Goal: Task Accomplishment & Management: Manage account settings

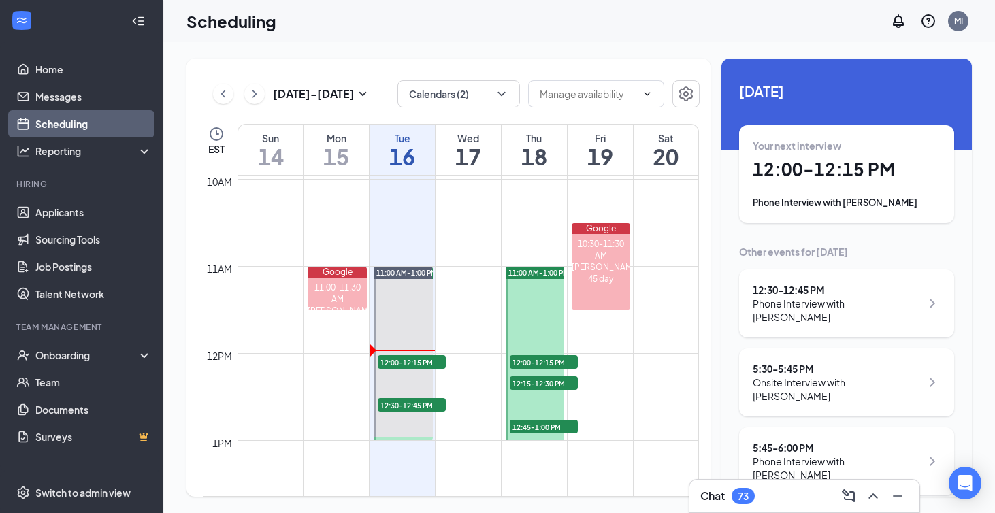
scroll to position [919, 0]
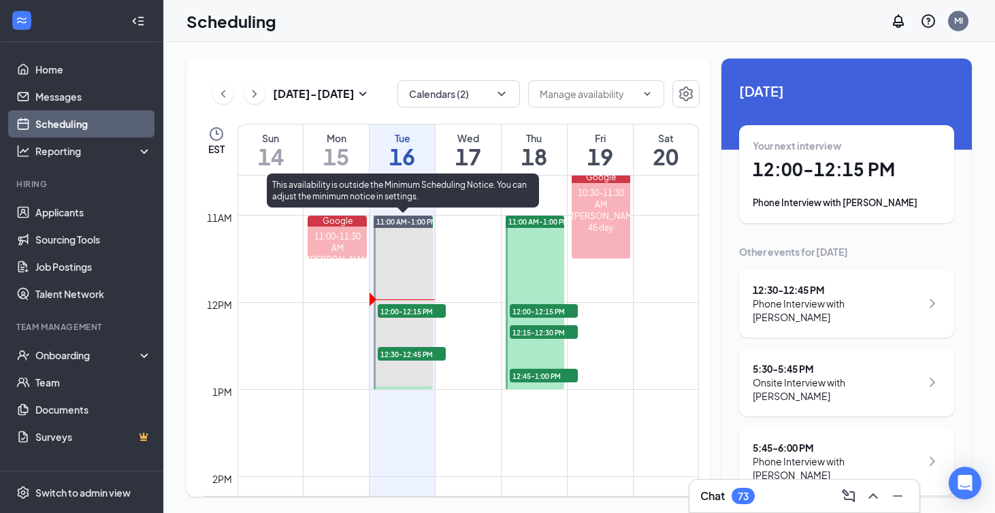
click at [420, 312] on span "12:00-12:15 PM" at bounding box center [412, 311] width 68 height 14
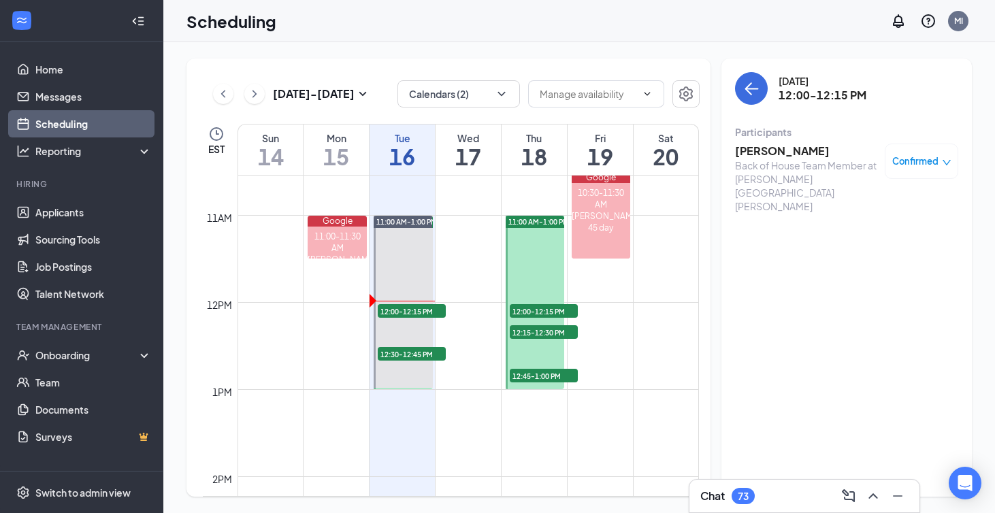
click at [806, 146] on h3 "[PERSON_NAME]" at bounding box center [806, 151] width 143 height 15
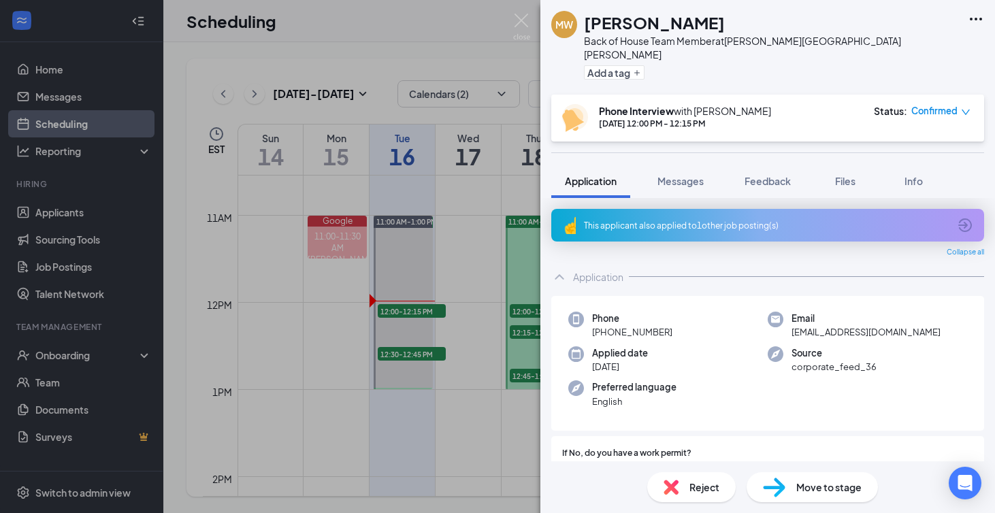
click at [797, 220] on div "This applicant also applied to 1 other job posting(s)" at bounding box center [766, 226] width 365 height 12
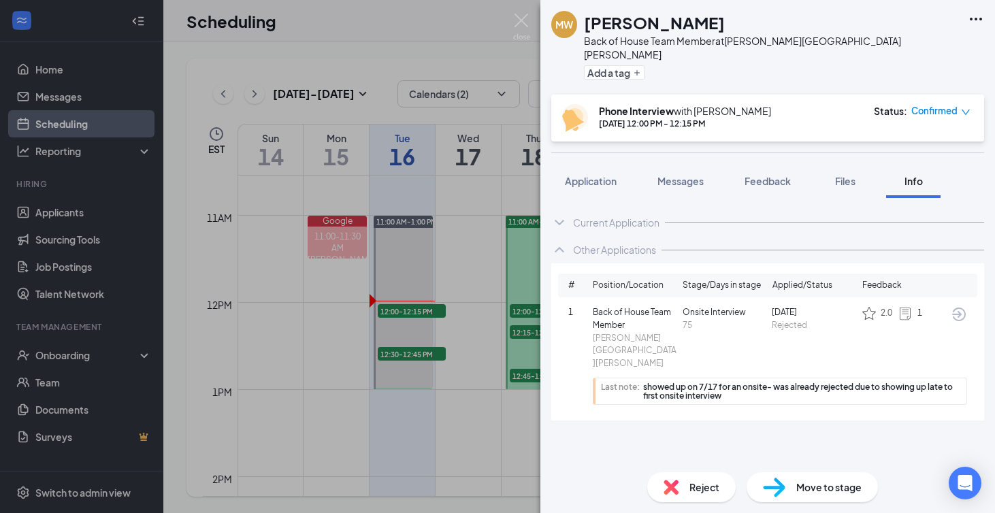
click at [957, 306] on icon "ArrowCircle" at bounding box center [959, 314] width 16 height 16
click at [583, 175] on span "Application" at bounding box center [591, 181] width 52 height 12
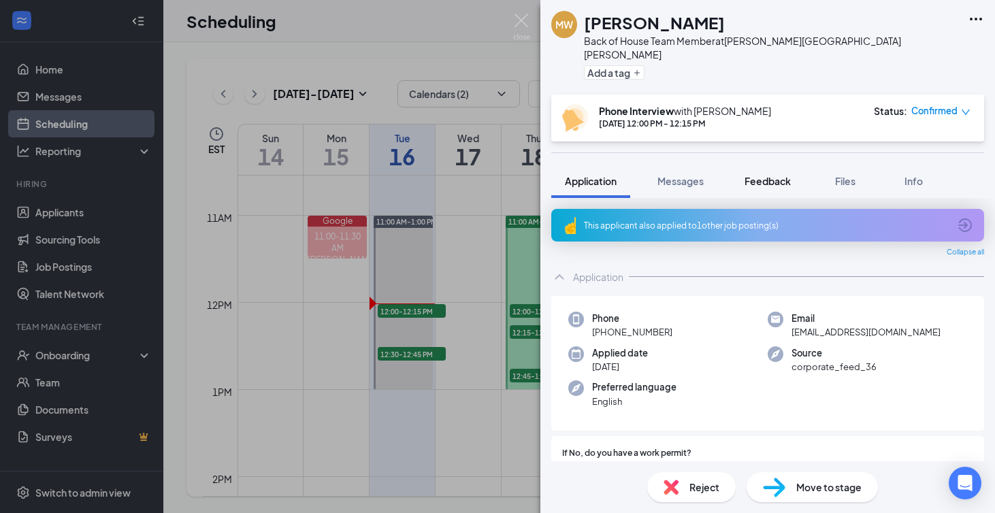
click at [755, 175] on span "Feedback" at bounding box center [767, 181] width 46 height 12
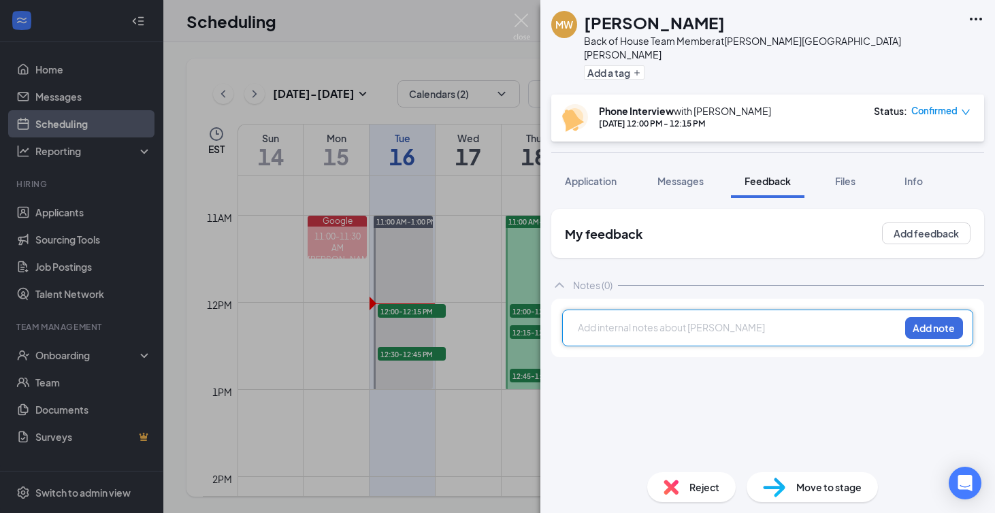
click at [629, 321] on div at bounding box center [738, 328] width 321 height 14
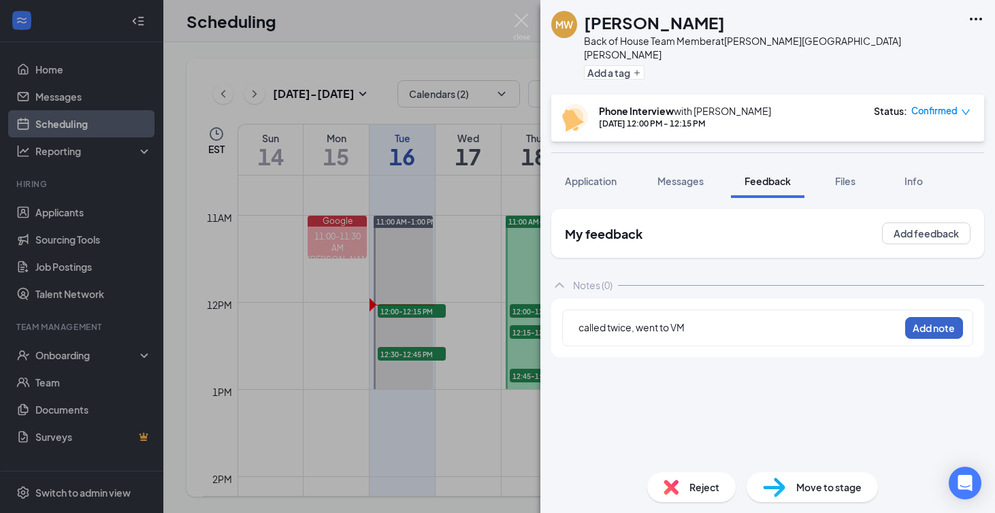
click at [942, 322] on button "Add note" at bounding box center [934, 328] width 58 height 22
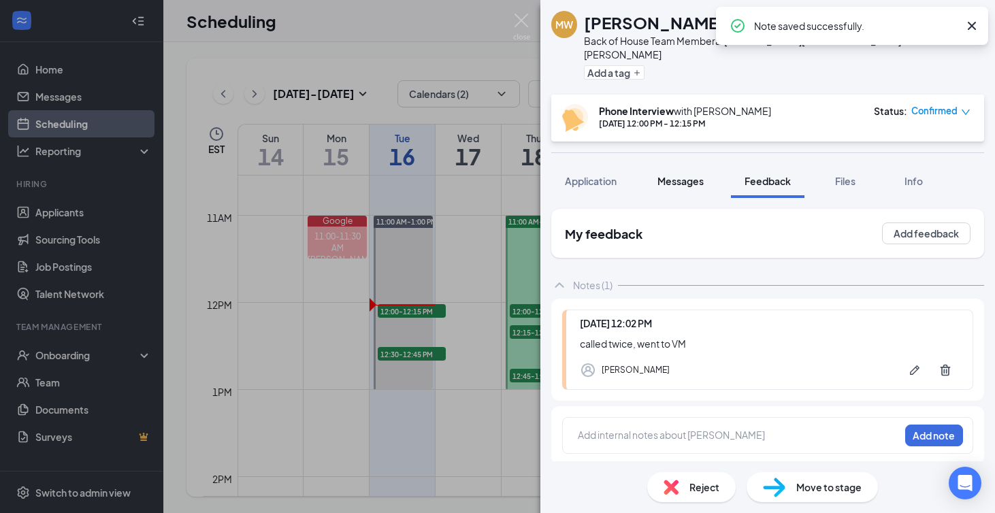
click at [699, 175] on span "Messages" at bounding box center [680, 181] width 46 height 12
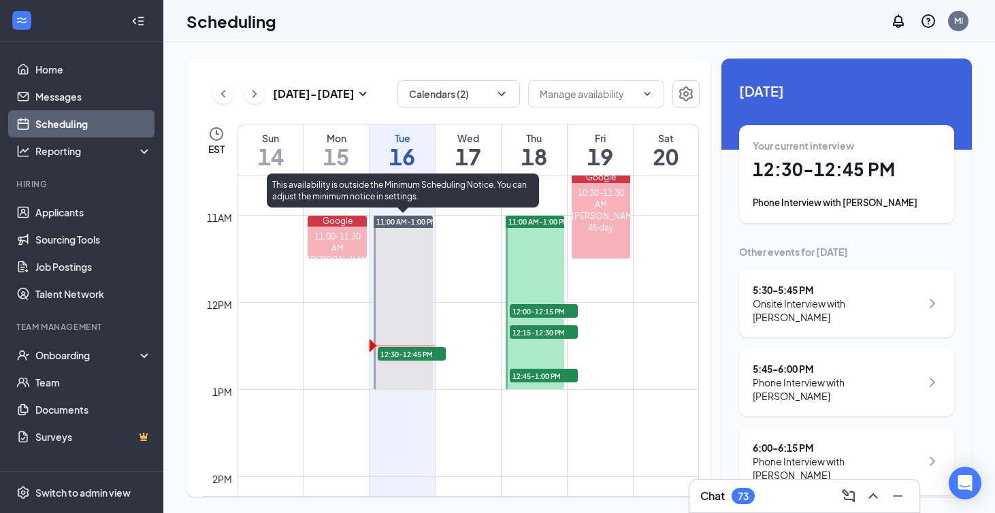
click at [417, 356] on span "12:30-12:45 PM" at bounding box center [412, 354] width 68 height 14
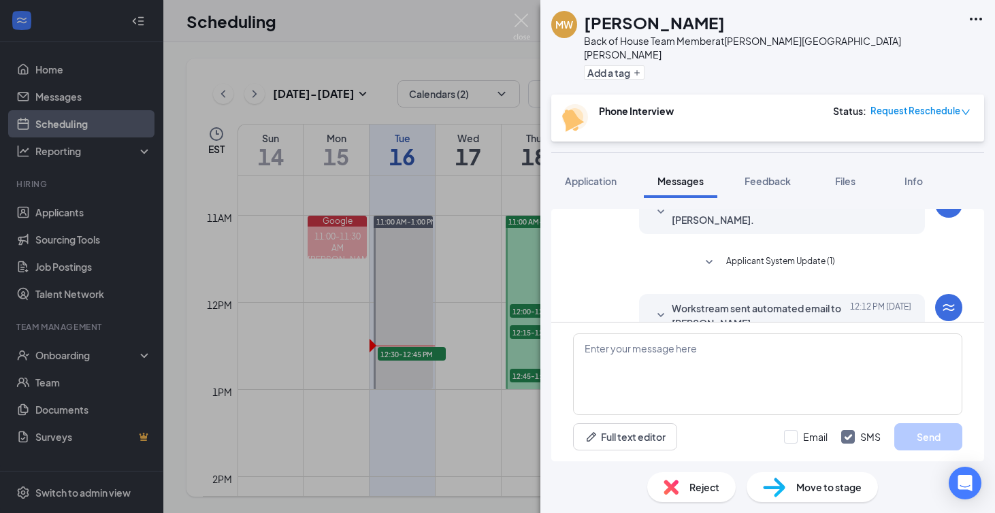
scroll to position [508, 0]
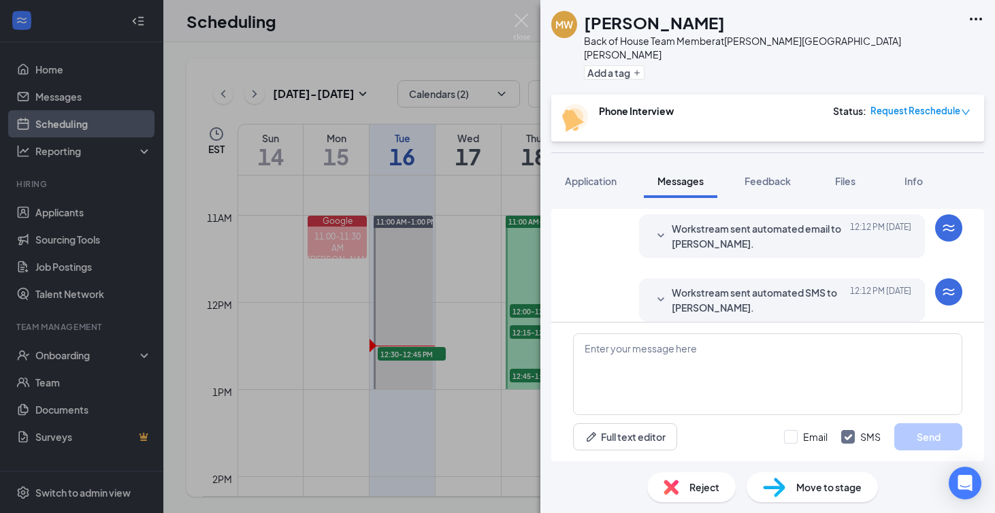
click at [421, 390] on div "[PERSON_NAME] Back of House Team Member at [PERSON_NAME][GEOGRAPHIC_DATA][PERSO…" at bounding box center [497, 256] width 995 height 513
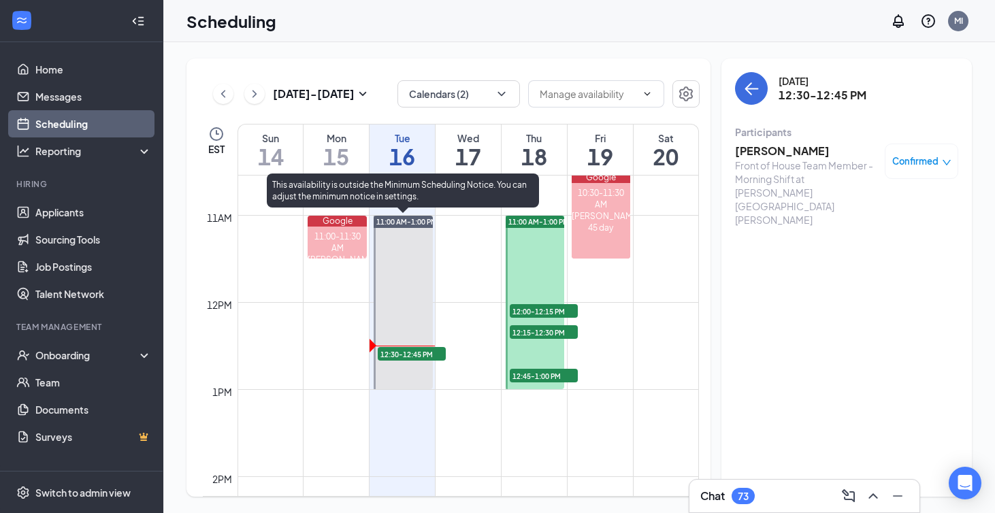
click at [424, 349] on span "12:30-12:45 PM" at bounding box center [412, 354] width 68 height 14
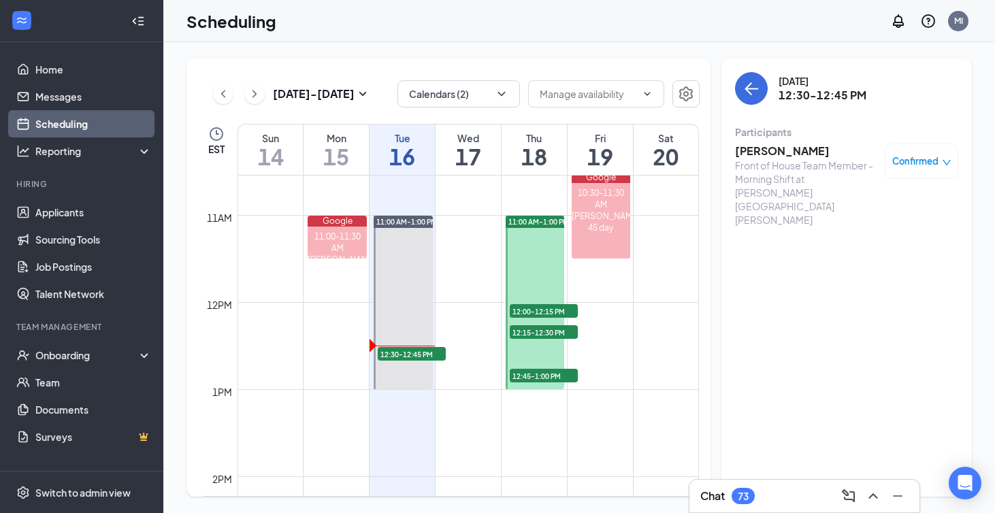
click at [764, 150] on h3 "[PERSON_NAME]" at bounding box center [806, 151] width 143 height 15
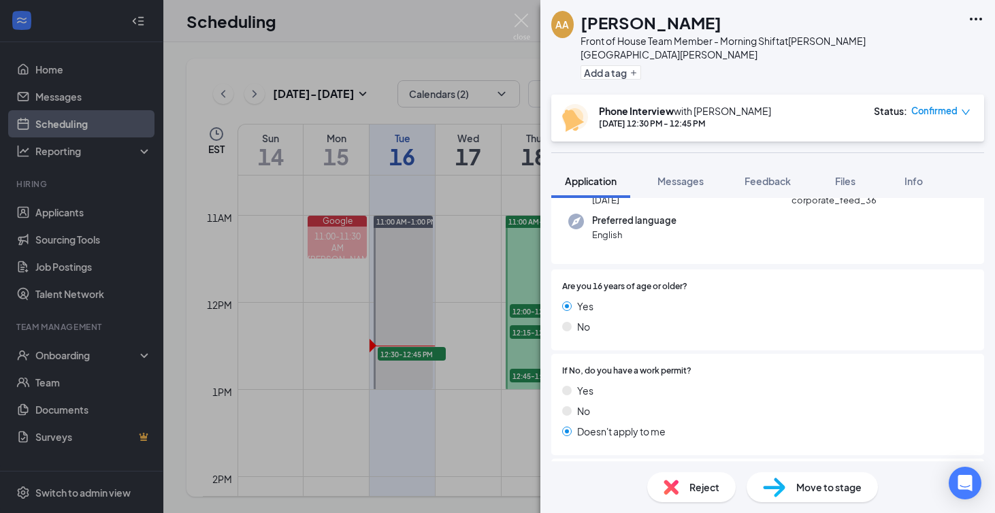
scroll to position [134, 0]
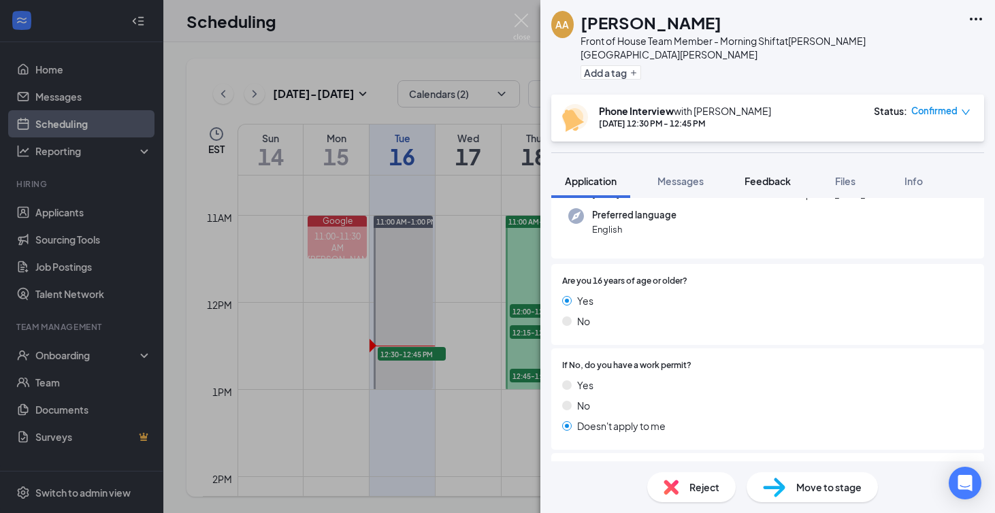
click at [778, 175] on span "Feedback" at bounding box center [767, 181] width 46 height 12
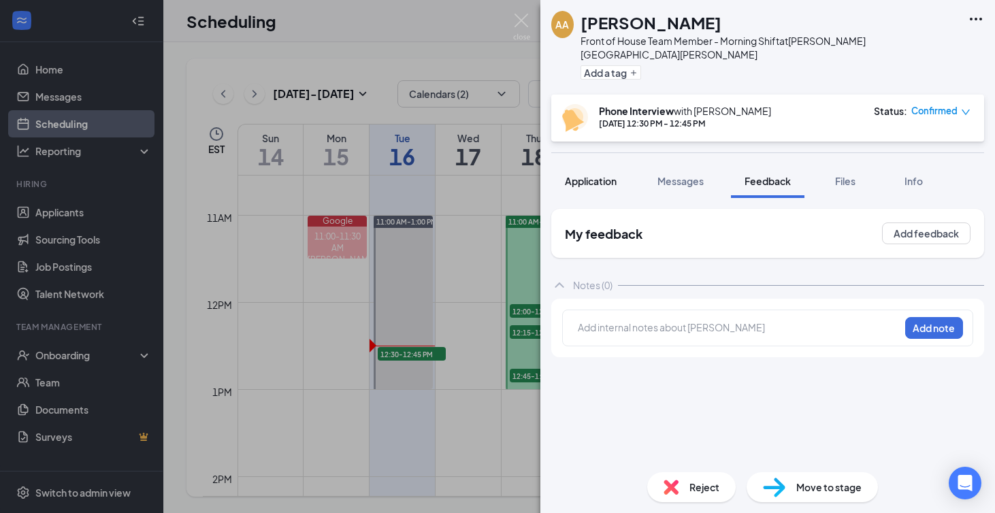
click at [588, 175] on span "Application" at bounding box center [591, 181] width 52 height 12
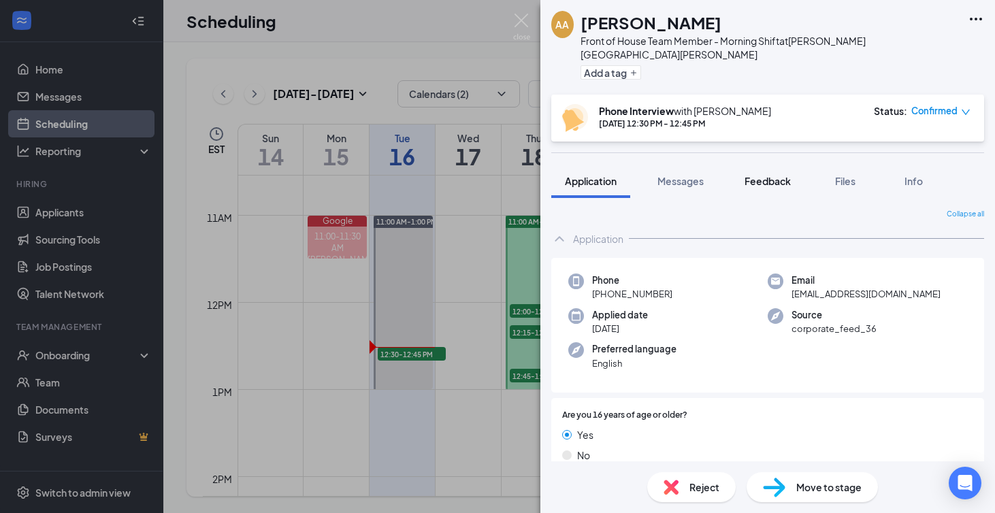
click at [775, 178] on button "Feedback" at bounding box center [767, 181] width 73 height 34
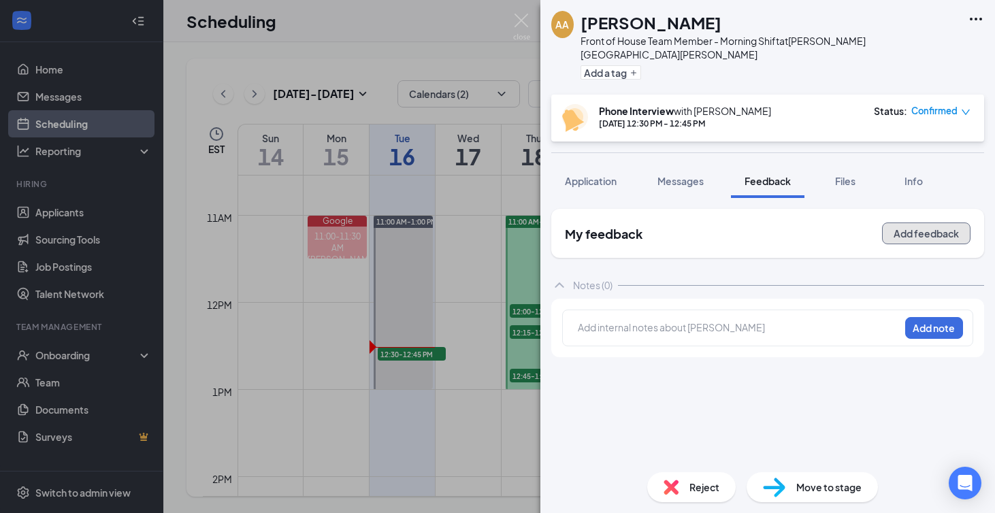
click at [888, 225] on button "Add feedback" at bounding box center [926, 234] width 88 height 22
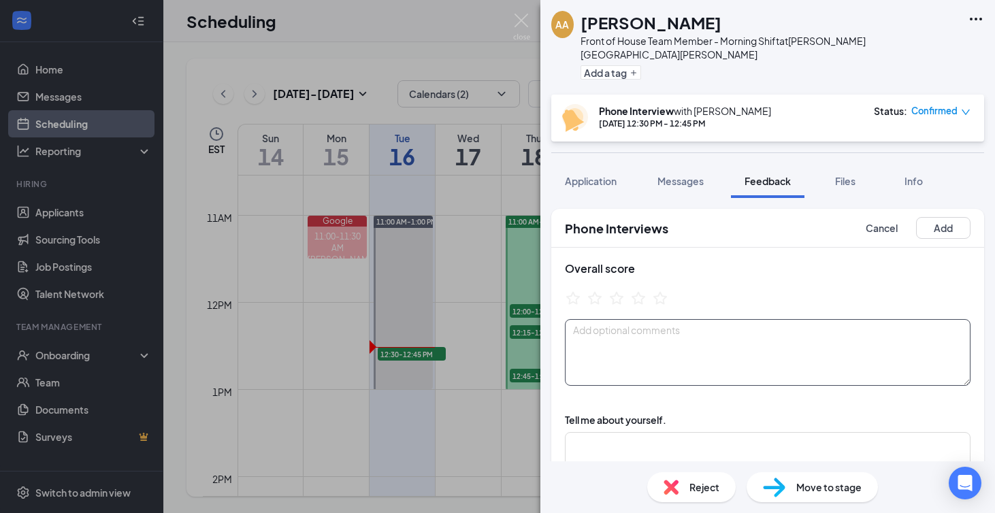
click at [702, 331] on textarea at bounding box center [768, 352] width 406 height 67
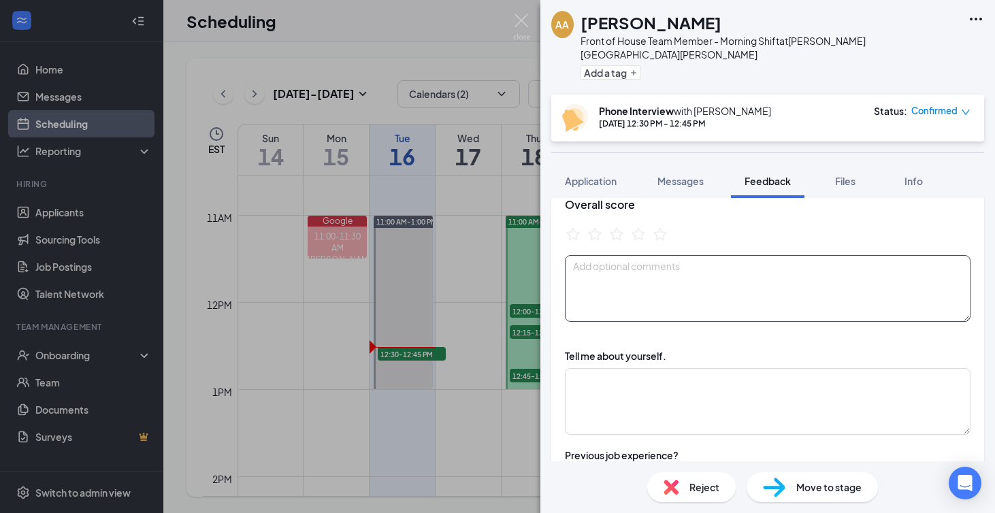
scroll to position [65, 0]
click at [627, 391] on textarea at bounding box center [768, 400] width 406 height 67
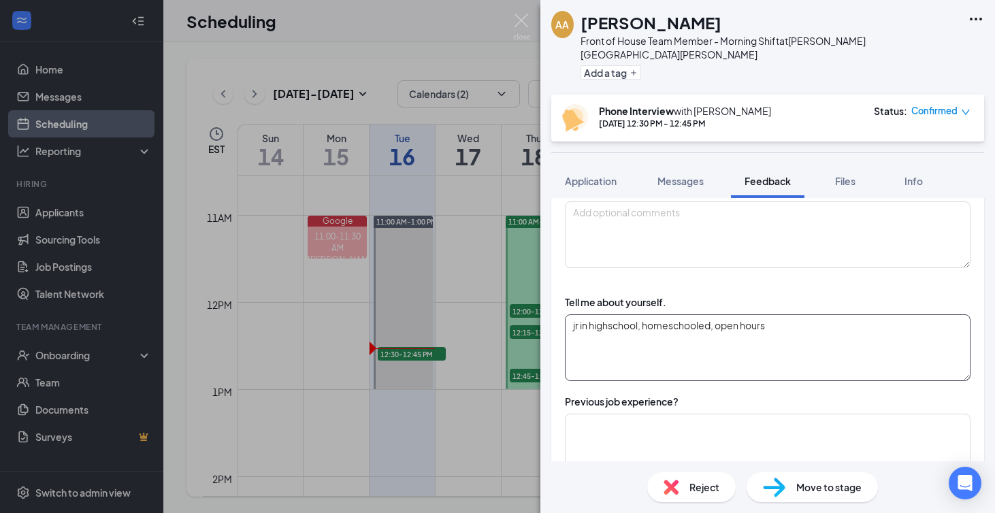
scroll to position [129, 0]
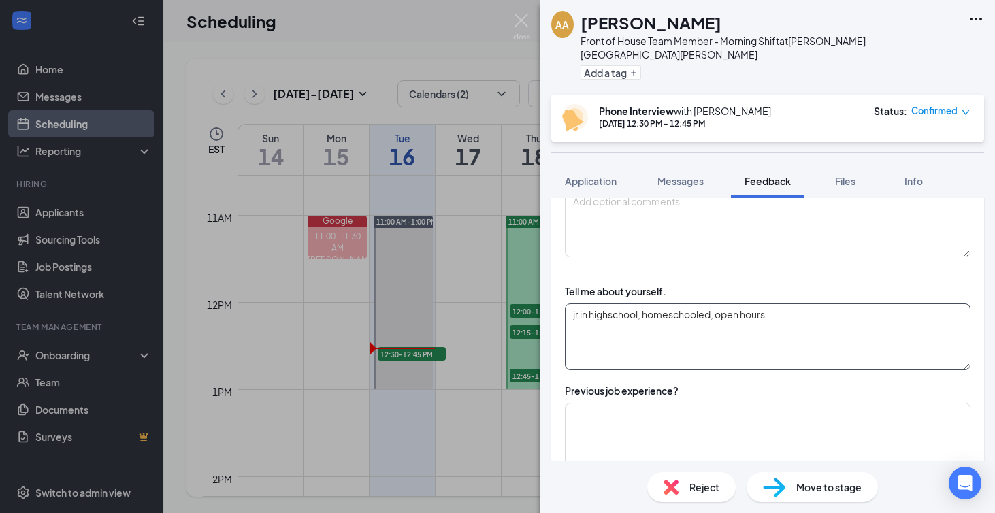
click at [612, 304] on textarea "jr in highschool, homeschooled, open hours" at bounding box center [768, 337] width 406 height 67
click at [770, 326] on textarea "jr in highschool, homeschooled, open hours" at bounding box center [768, 337] width 406 height 67
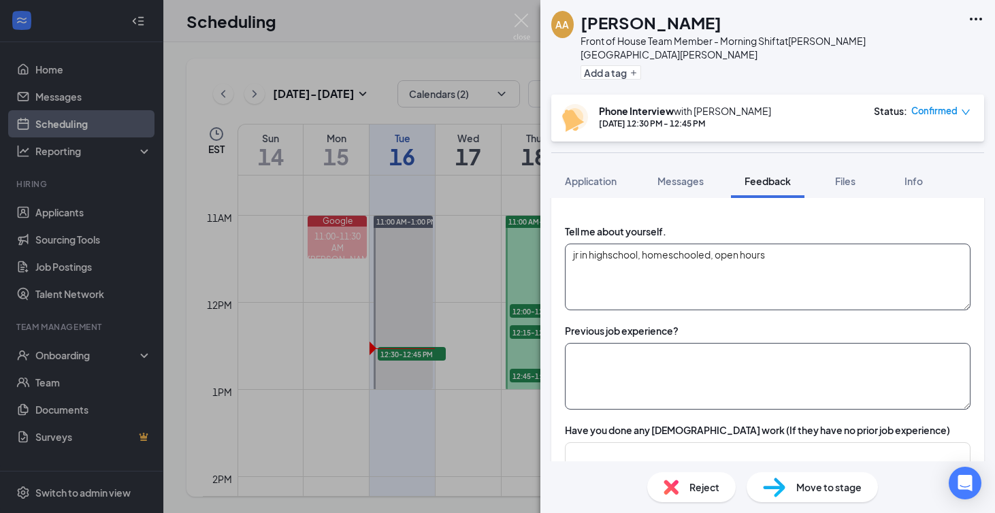
type textarea "jr in highschool, homeschooled, open hours"
click at [739, 378] on textarea at bounding box center [768, 376] width 406 height 67
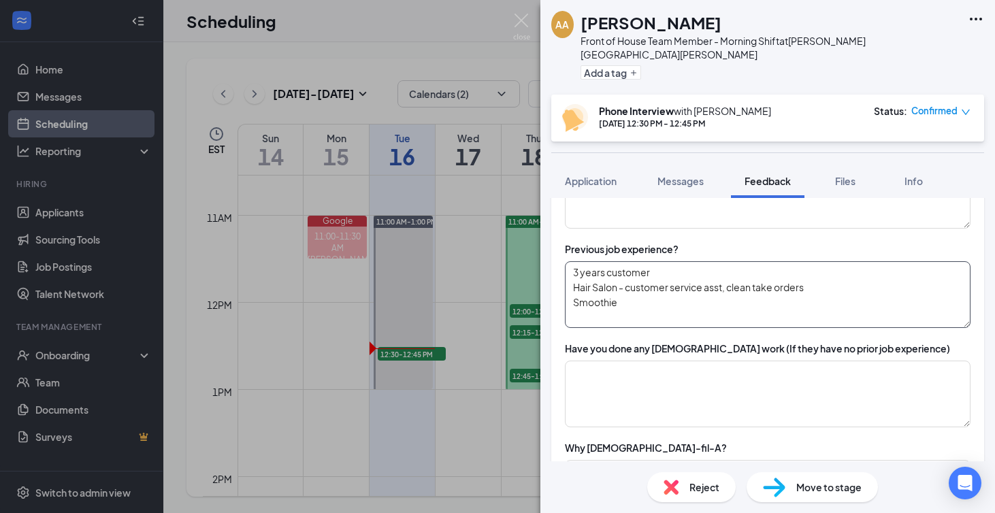
scroll to position [272, 0]
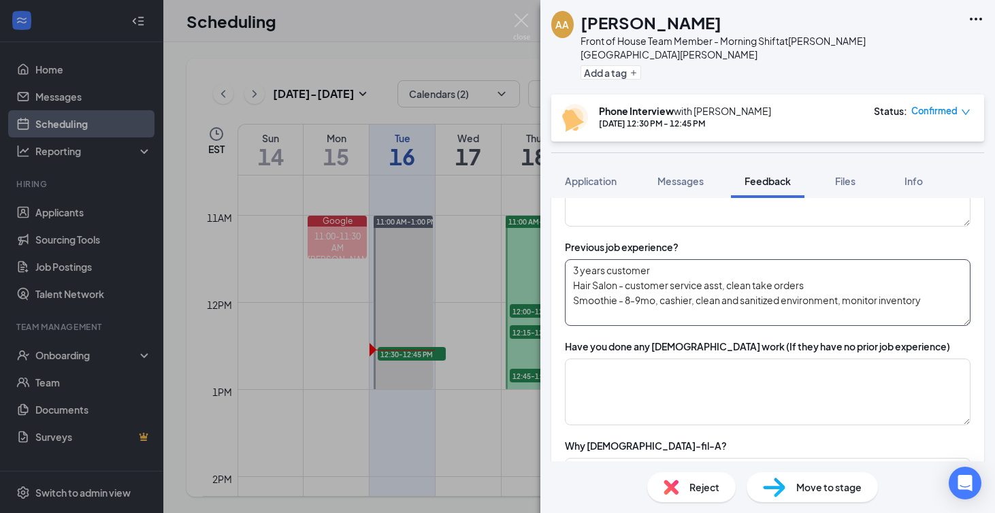
click at [622, 288] on textarea "3 years customer Hair Salon - customer service asst, clean take orders Smoothie…" at bounding box center [768, 292] width 406 height 67
click at [619, 288] on textarea "3 years customer Hair Salon - customer service asst, clean take orders Smoothie…" at bounding box center [768, 292] width 406 height 67
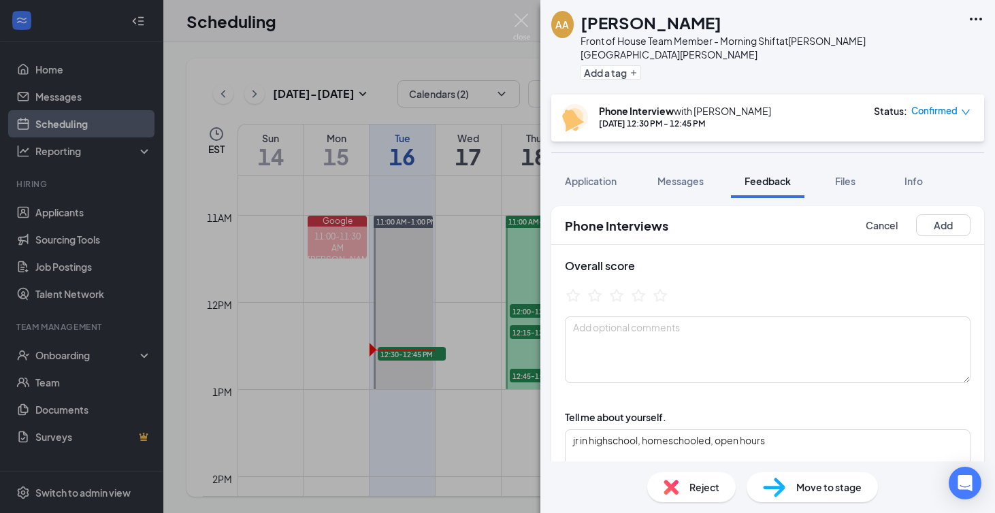
scroll to position [0, 0]
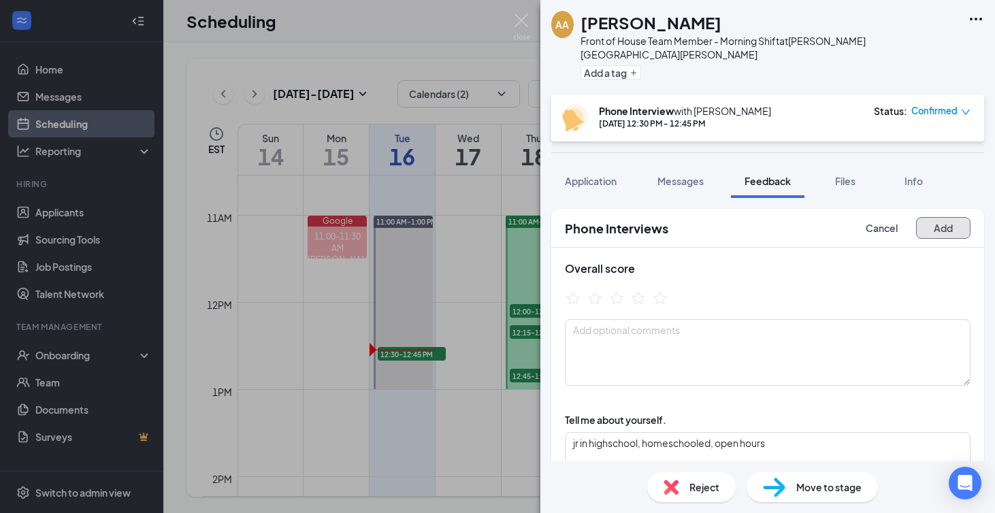
click at [945, 217] on button "Add" at bounding box center [943, 228] width 54 height 22
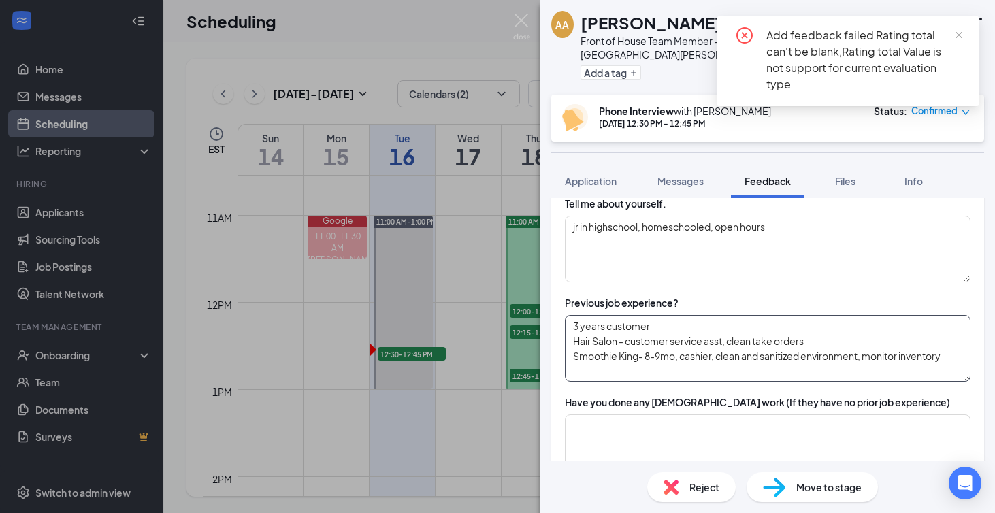
scroll to position [223, 0]
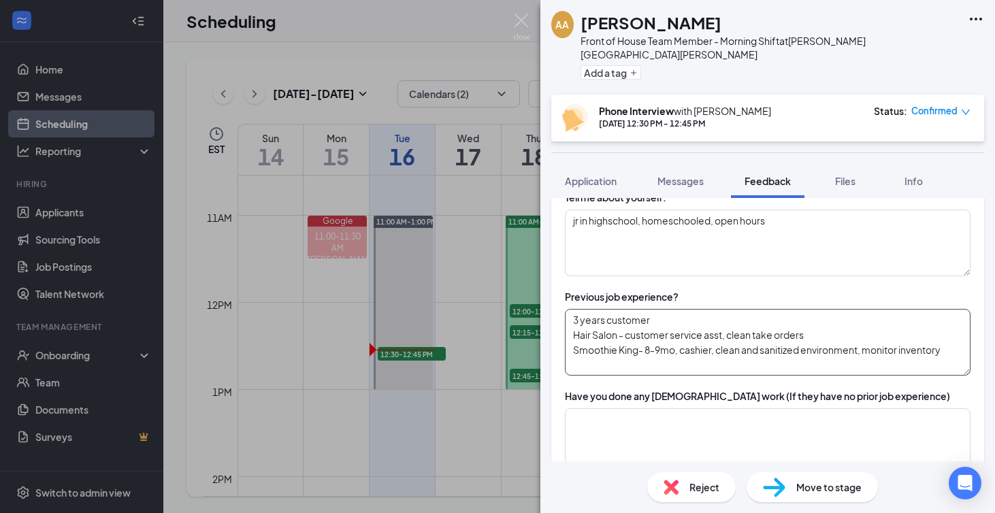
click at [755, 344] on textarea "3 years customer Hair Salon - customer service asst, clean take orders Smoothie…" at bounding box center [768, 342] width 406 height 67
click at [939, 347] on textarea "3 years customer Hair Salon - customer service asst, clean take orders Smoothie…" at bounding box center [768, 342] width 406 height 67
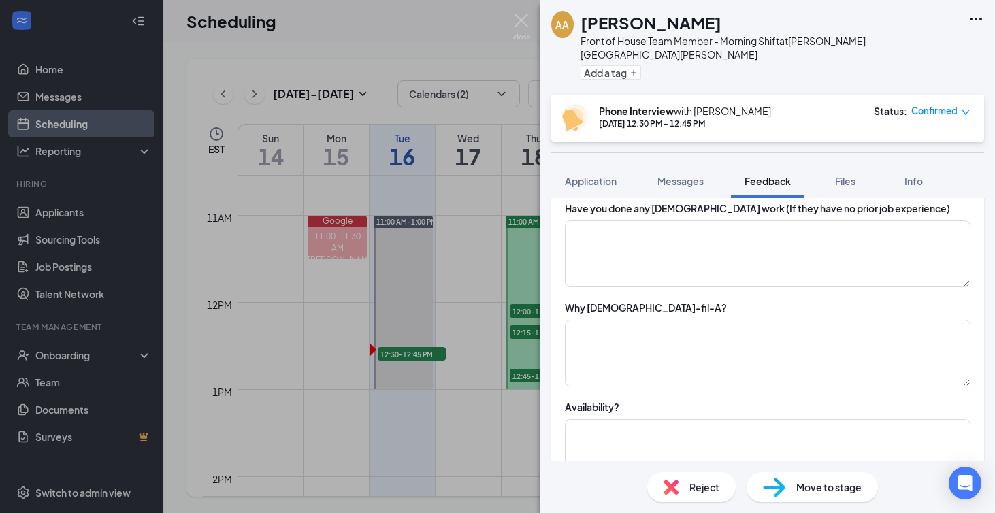
scroll to position [495, 0]
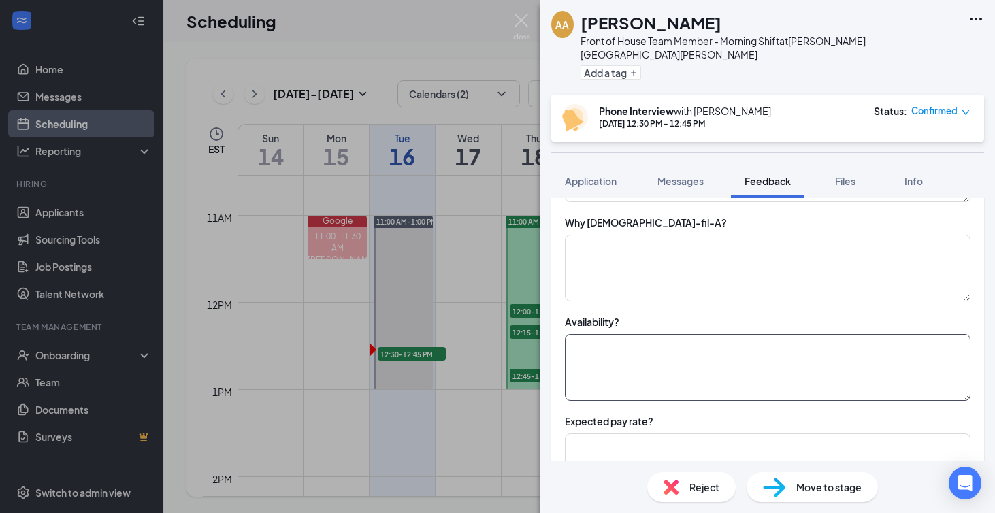
type textarea "3 years customer Hair Salon - customer service asst, clean take orders Smoothie…"
click at [669, 366] on textarea at bounding box center [768, 367] width 406 height 67
click at [575, 340] on textarea "35 hrs wek" at bounding box center [768, 367] width 406 height 67
click at [574, 334] on textarea "35 hrs wek" at bounding box center [768, 367] width 406 height 67
click at [573, 334] on textarea "at least 35 hrs wek" at bounding box center [768, 367] width 406 height 67
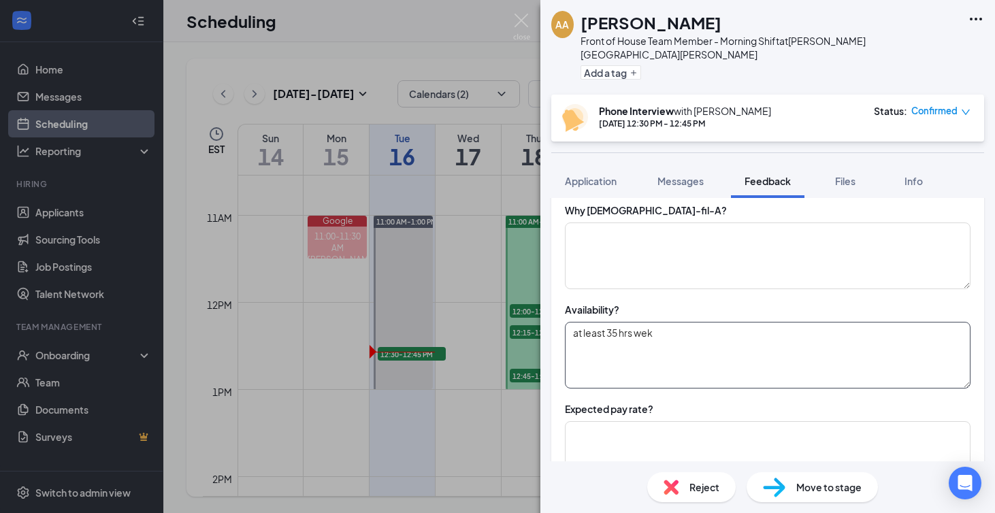
scroll to position [512, 0]
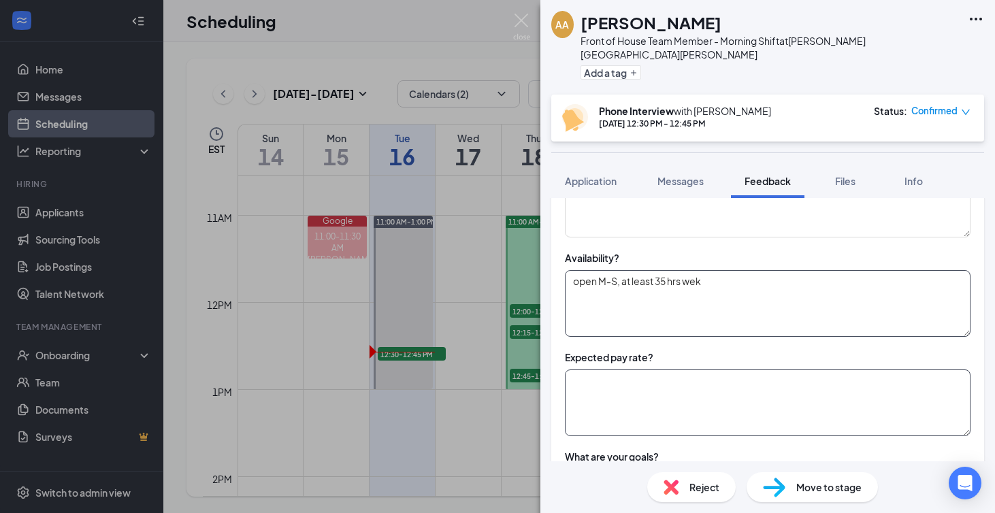
type textarea "open M-S, at least 35 hrs wek"
click at [625, 392] on textarea at bounding box center [768, 403] width 406 height 67
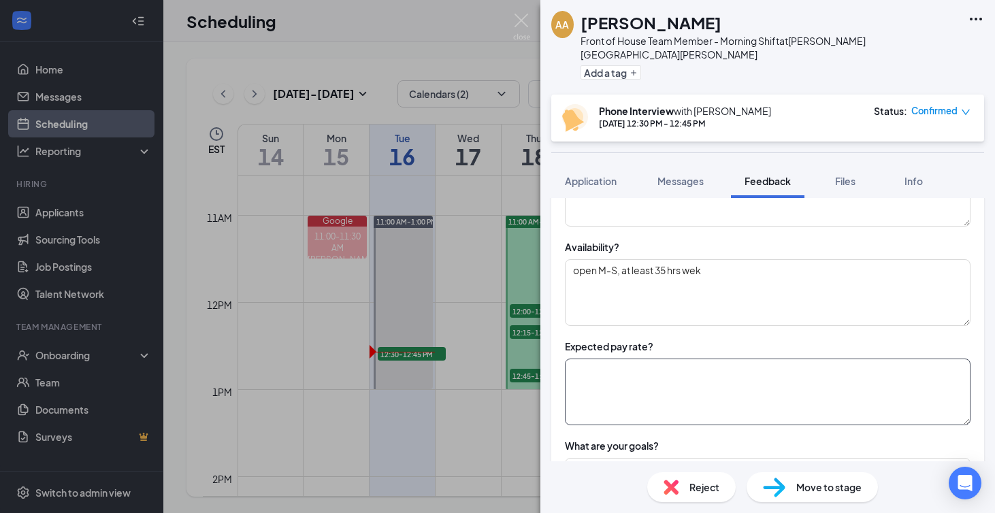
scroll to position [572, 0]
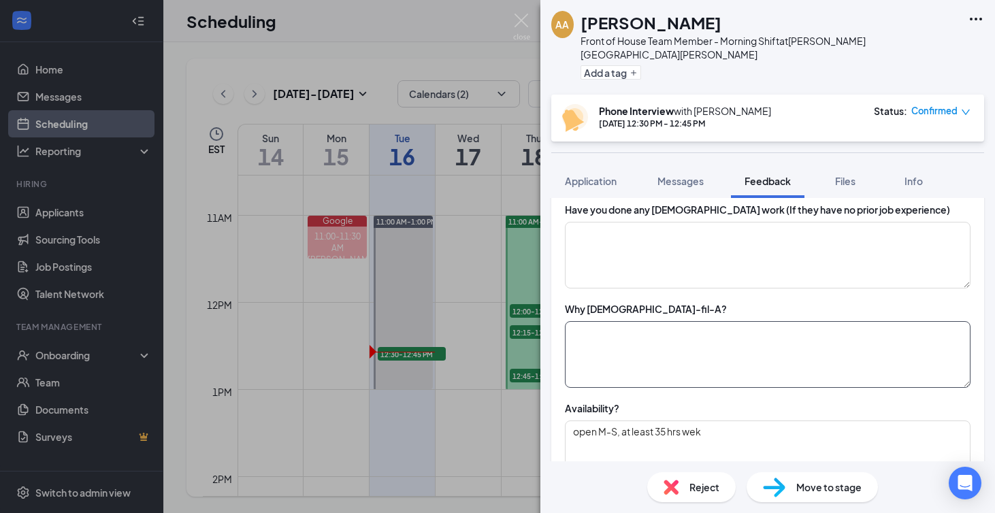
type textarea "$12"
click at [612, 329] on textarea at bounding box center [768, 354] width 406 height 67
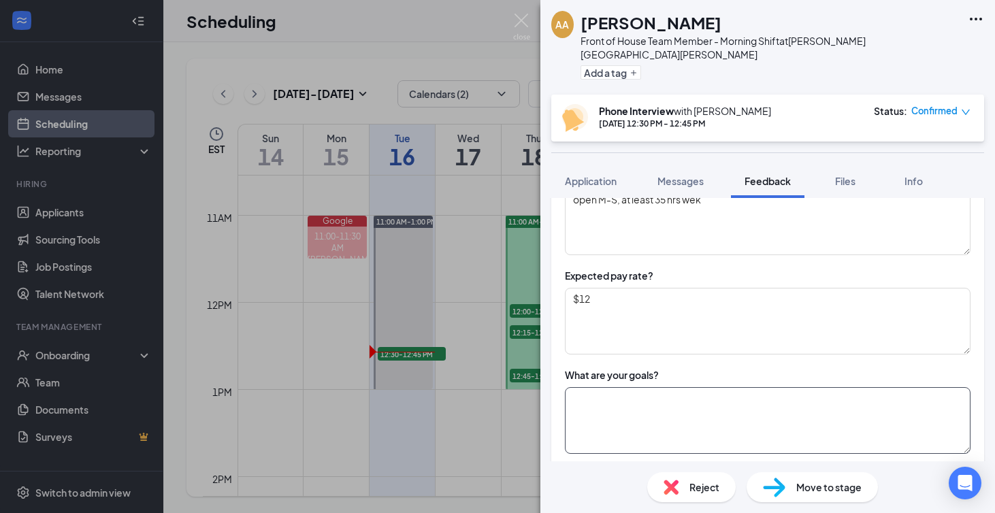
scroll to position [761, 0]
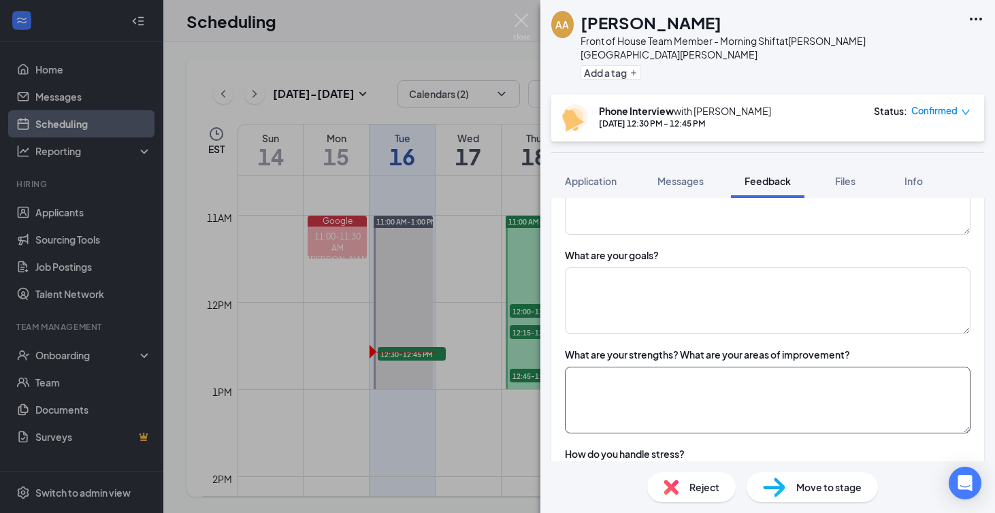
type textarea "environment, love ways employees greet her"
click at [631, 397] on textarea at bounding box center [768, 400] width 406 height 67
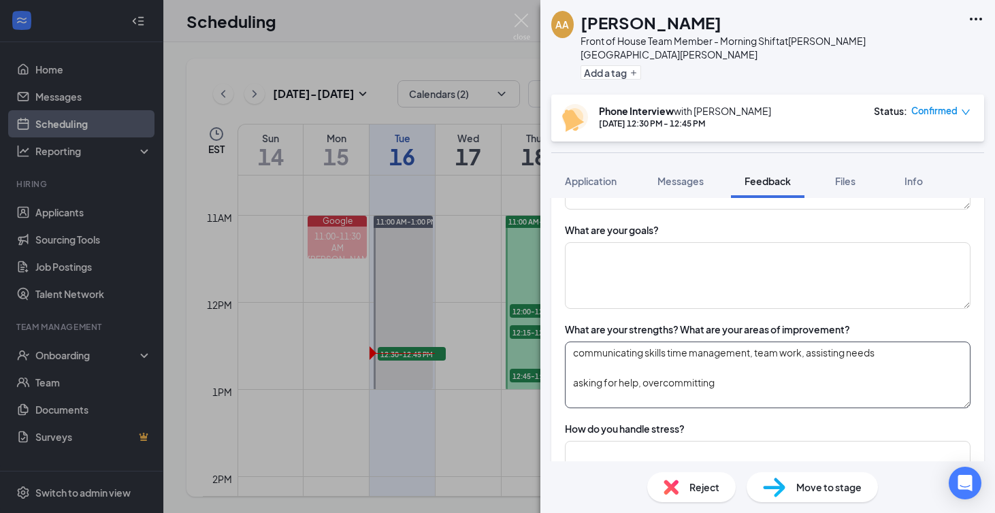
scroll to position [791, 0]
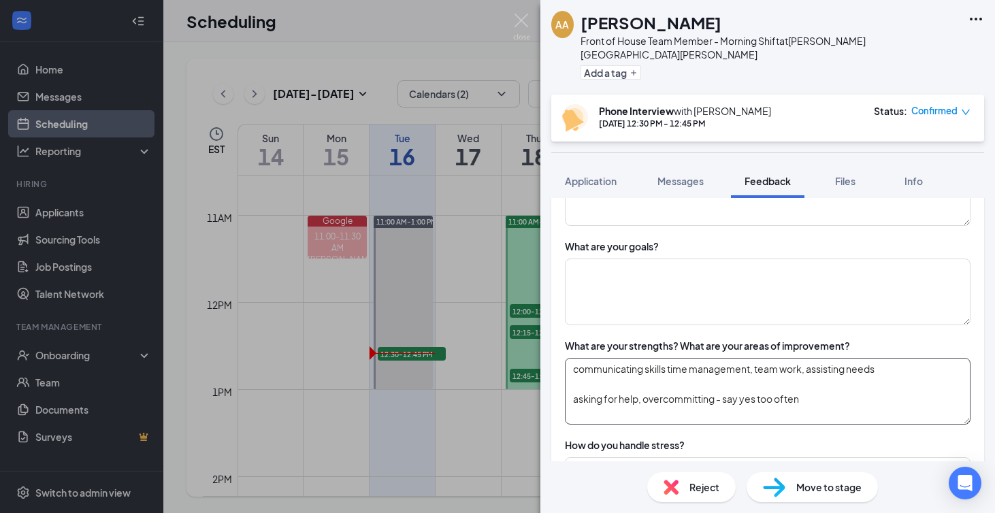
type textarea "communicating skills time management, team work, assisting needs asking for hel…"
click at [821, 278] on textarea at bounding box center [768, 292] width 406 height 67
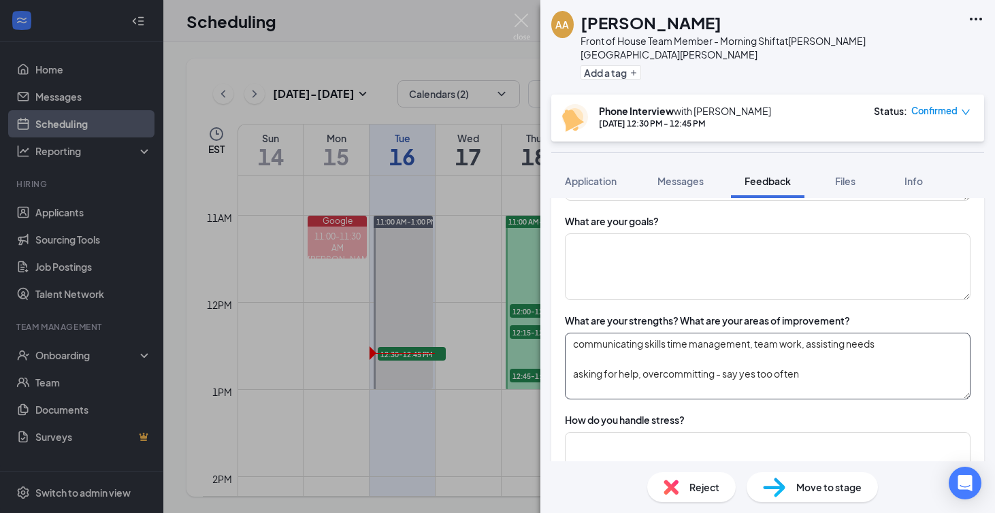
click at [813, 353] on textarea "communicating skills time management, team work, assisting needs asking for hel…" at bounding box center [768, 366] width 406 height 67
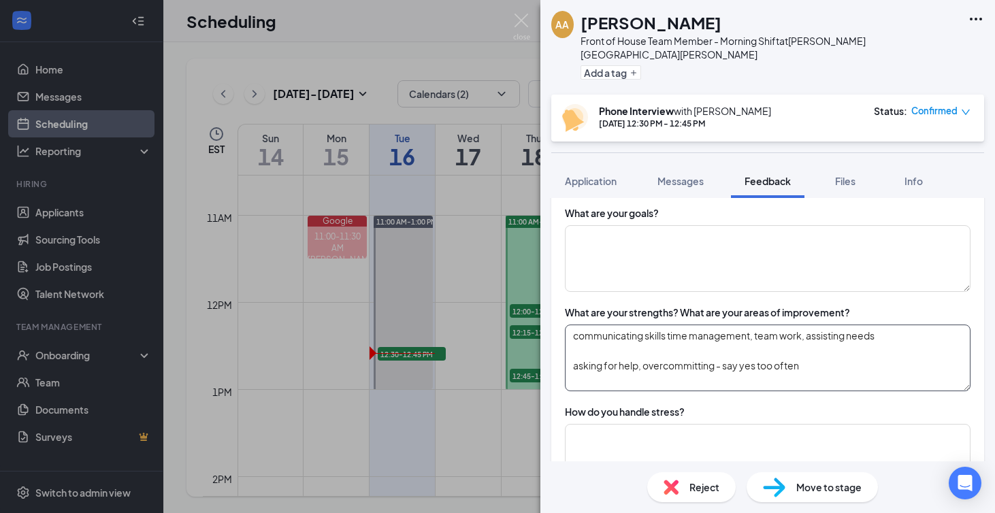
click at [813, 353] on textarea "communicating skills time management, team work, assisting needs asking for hel…" at bounding box center [768, 358] width 406 height 67
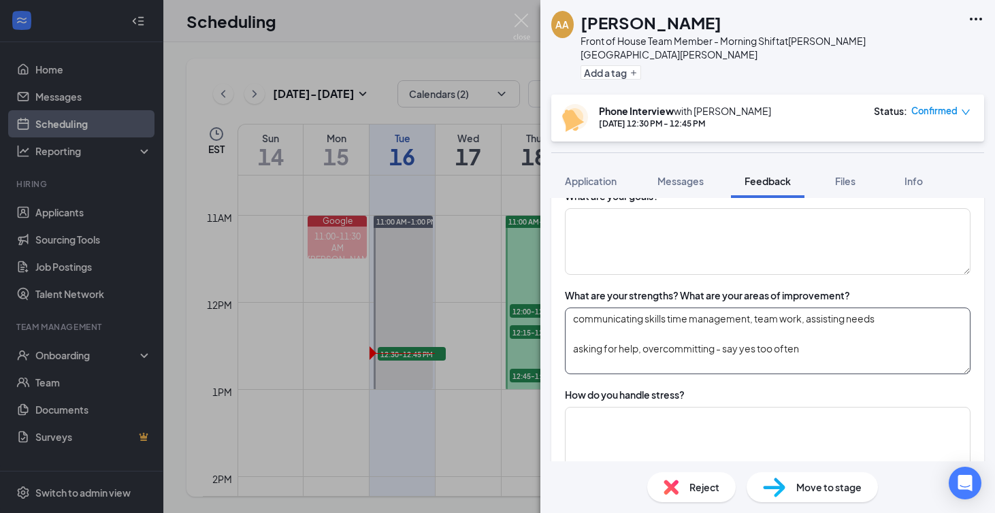
scroll to position [819, 0]
click at [663, 219] on textarea at bounding box center [768, 242] width 406 height 67
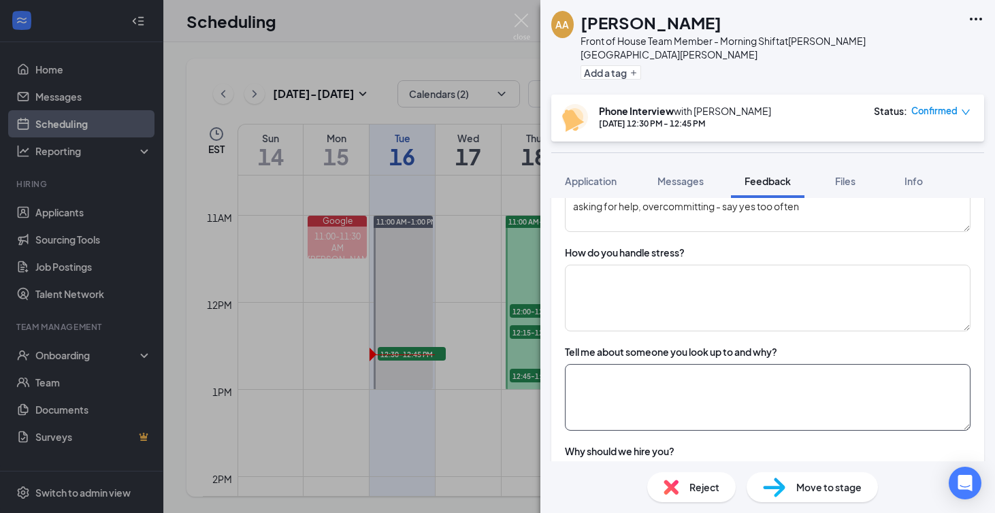
scroll to position [963, 0]
type textarea "college, psychology degree"
click at [649, 307] on textarea at bounding box center [768, 297] width 406 height 67
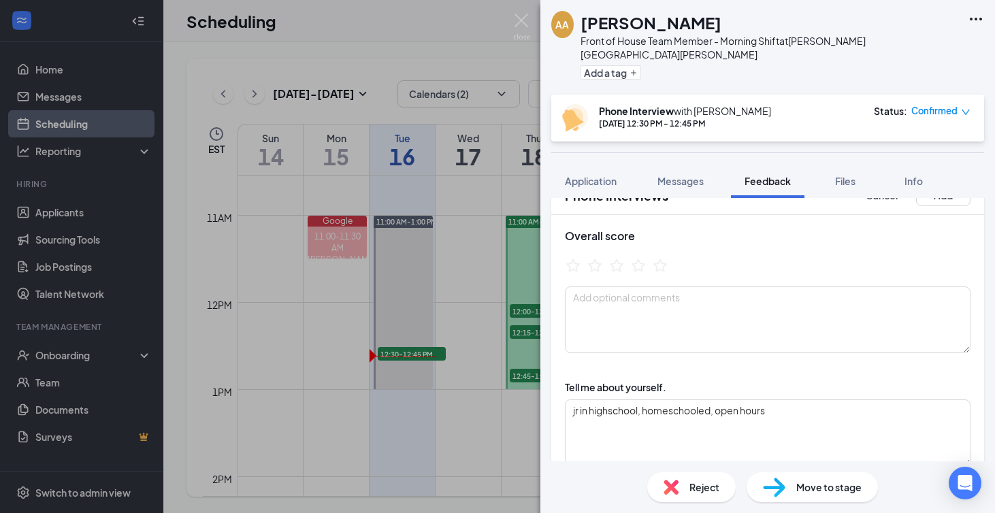
scroll to position [0, 0]
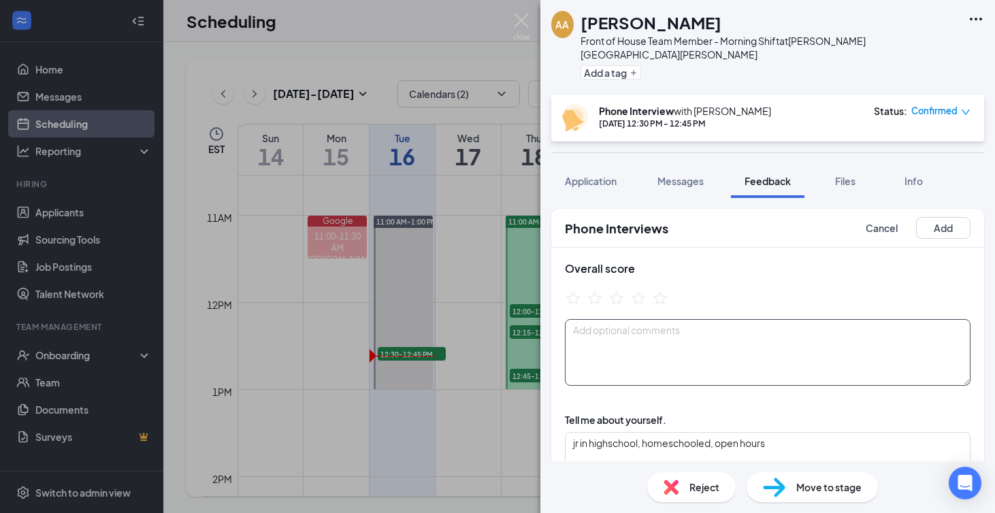
type textarea "take stressful situations and put to side, coping mechanisms should stay to self"
click at [609, 333] on textarea at bounding box center [768, 352] width 406 height 67
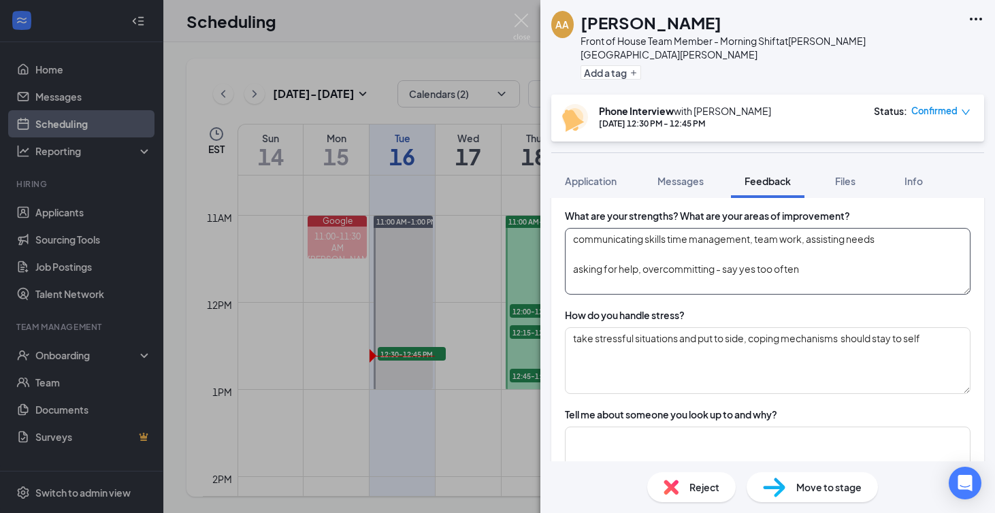
scroll to position [900, 0]
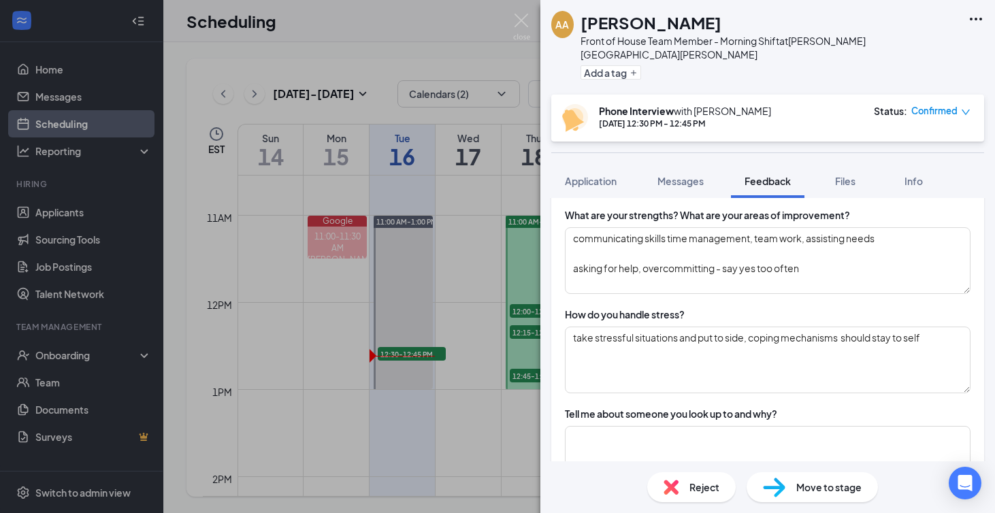
type textarea "reason for leaving over hrs being cut..."
click at [804, 266] on textarea "communicating skills time management, team work, assisting needs asking for hel…" at bounding box center [768, 260] width 406 height 67
click at [864, 343] on textarea "take stressful situations and put to side, coping mechanisms should stay to self" at bounding box center [768, 360] width 406 height 67
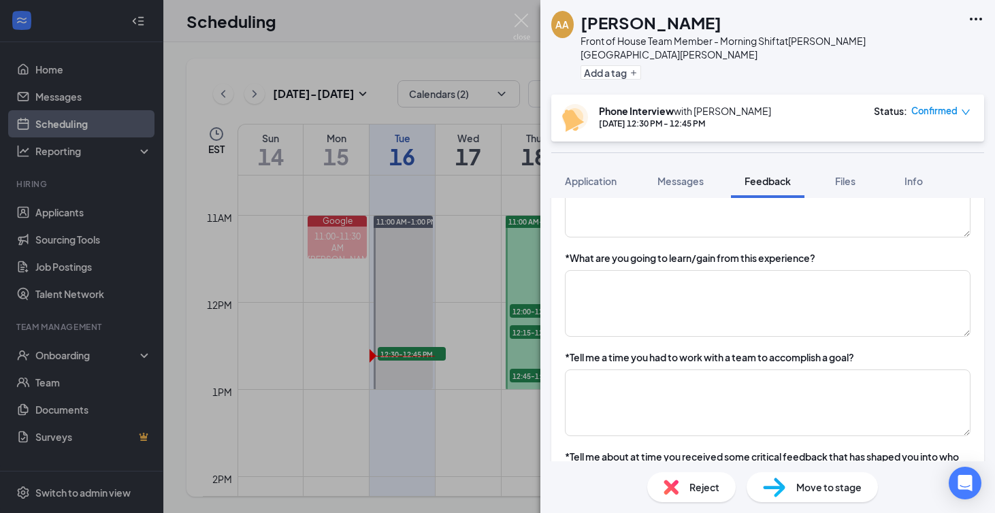
scroll to position [1358, 0]
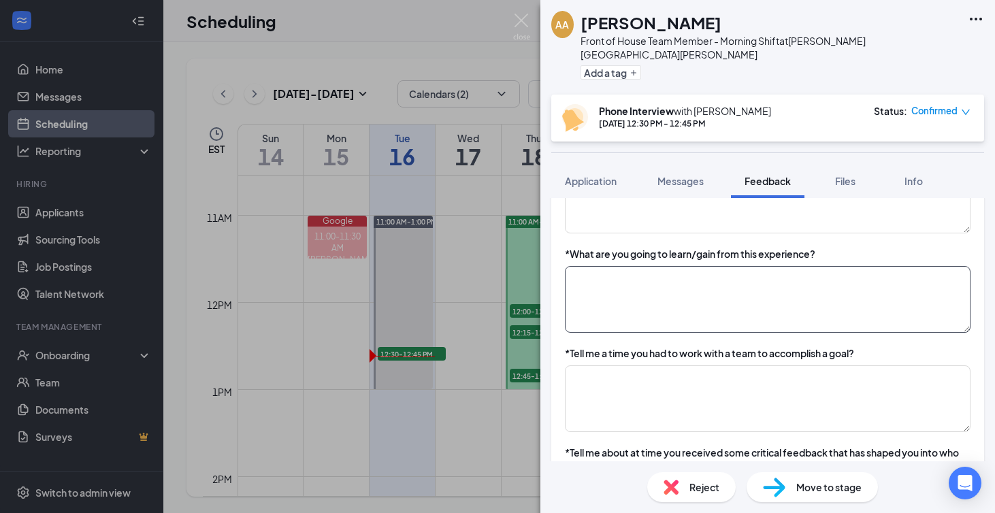
type textarea "take stressful situations and put to side, coping mechanisms should stay to sel…"
click at [708, 274] on textarea at bounding box center [768, 299] width 406 height 67
click at [838, 267] on textarea "the social aspect, more opportunities to experience real wprld" at bounding box center [768, 299] width 406 height 67
click at [904, 293] on textarea "the social aspect, more opportunities to experience real world" at bounding box center [768, 299] width 406 height 67
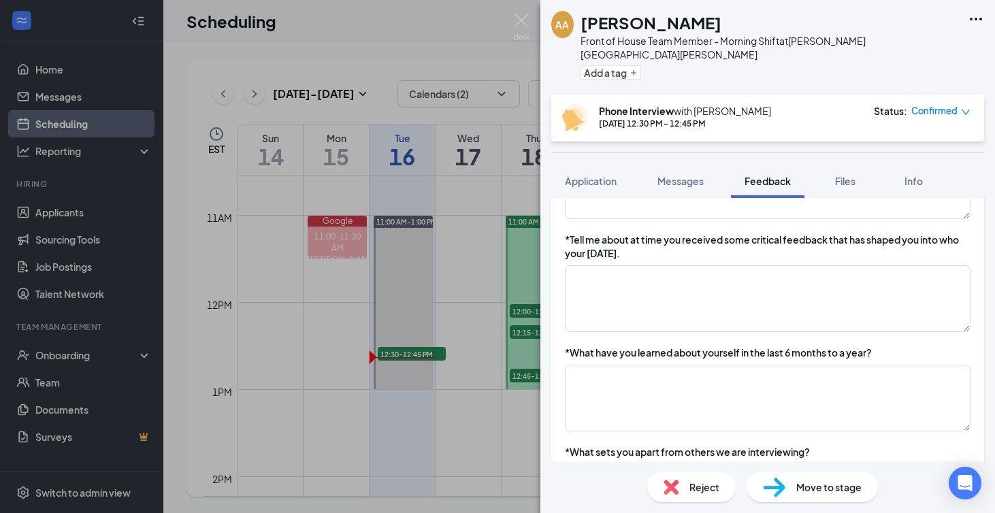
scroll to position [1574, 0]
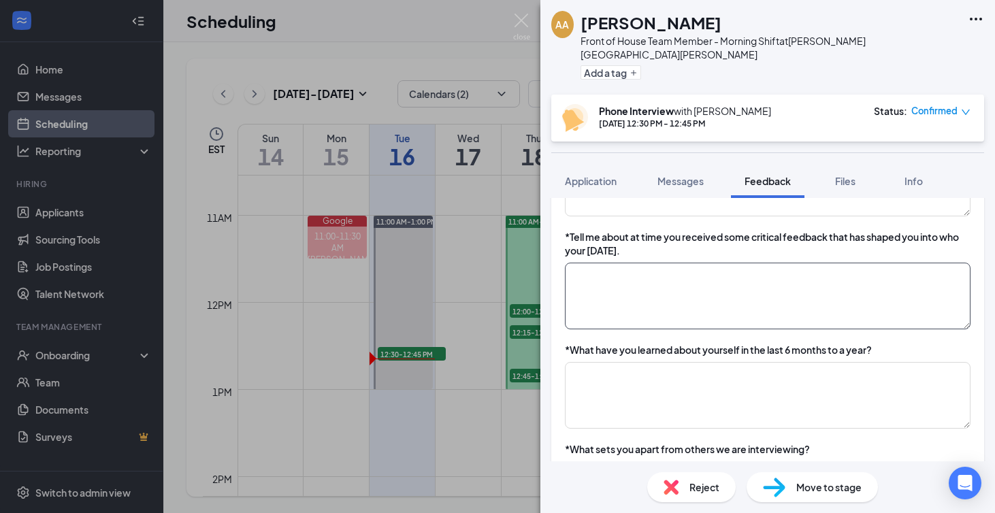
type textarea "the social aspect, more opportunities to experience real world before college, …"
click at [805, 272] on textarea at bounding box center [768, 296] width 406 height 67
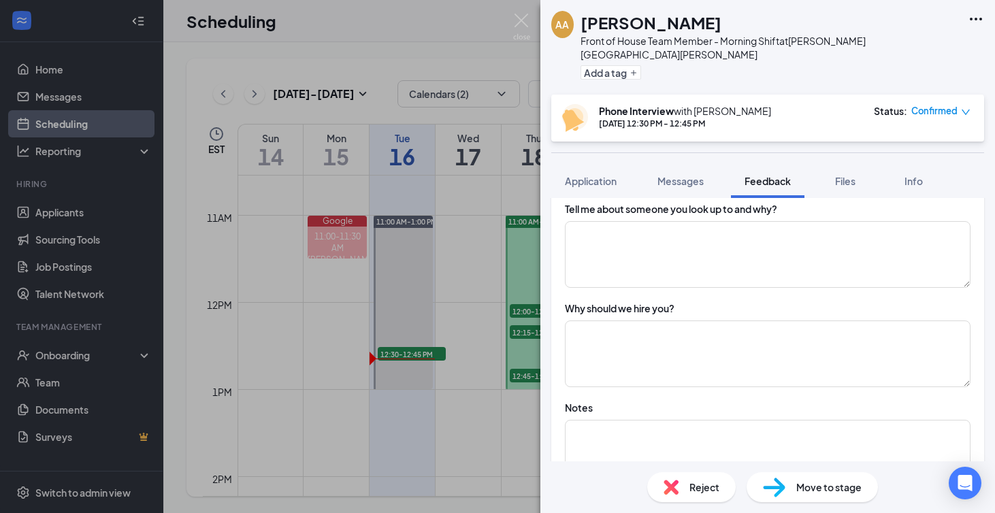
scroll to position [1106, 0]
type textarea "school doing assignment - implement it to life"
click at [716, 347] on textarea at bounding box center [768, 353] width 406 height 67
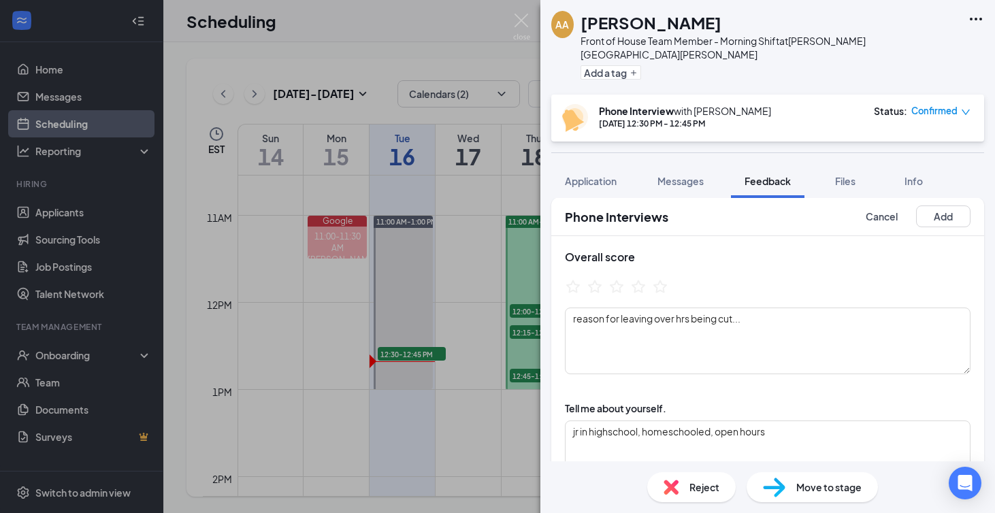
scroll to position [0, 0]
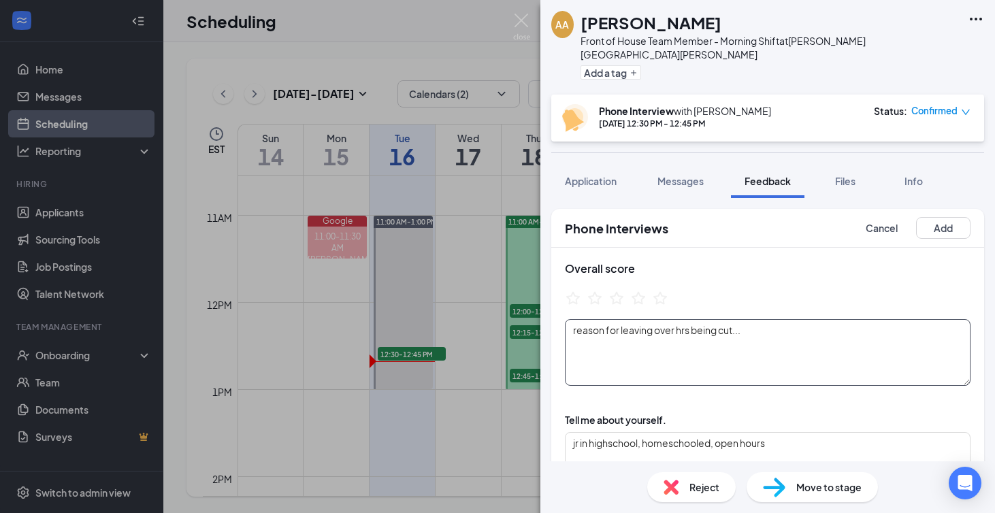
type textarea "im very driven, goal motivated, work with all ages, skills above and beyond"
click at [570, 321] on textarea "reason for leaving over hrs being cut..." at bounding box center [768, 352] width 406 height 67
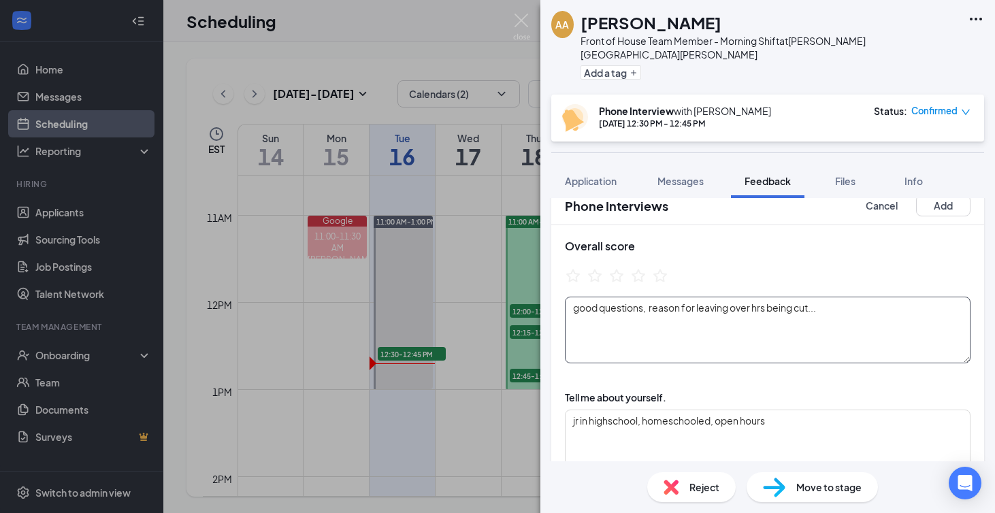
scroll to position [24, 0]
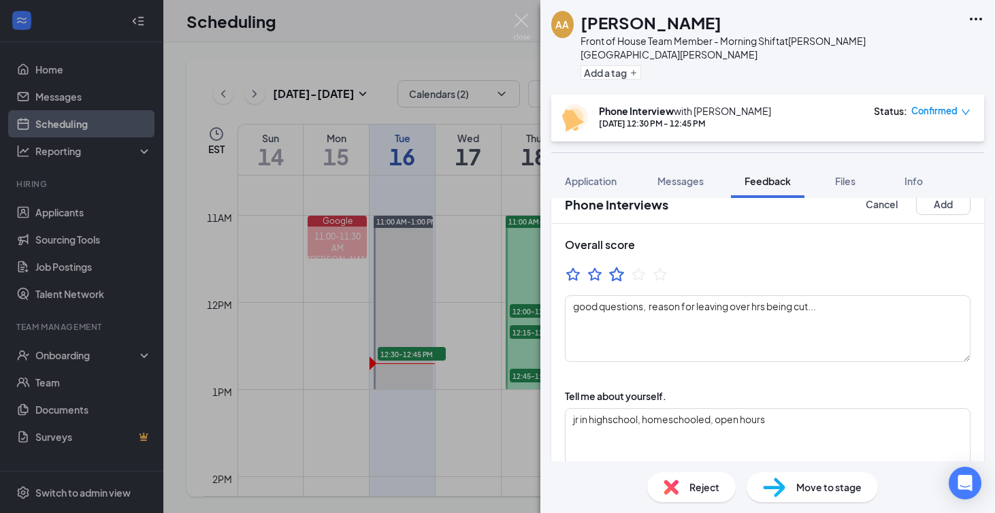
click at [614, 265] on icon "StarBorder" at bounding box center [617, 274] width 18 height 18
click at [646, 296] on textarea "good questions, reason for leaving over hrs being cut..." at bounding box center [768, 328] width 406 height 67
type textarea "good questions, professional, reason for leaving over hrs being cut..."
click at [941, 197] on button "Add" at bounding box center [943, 204] width 54 height 22
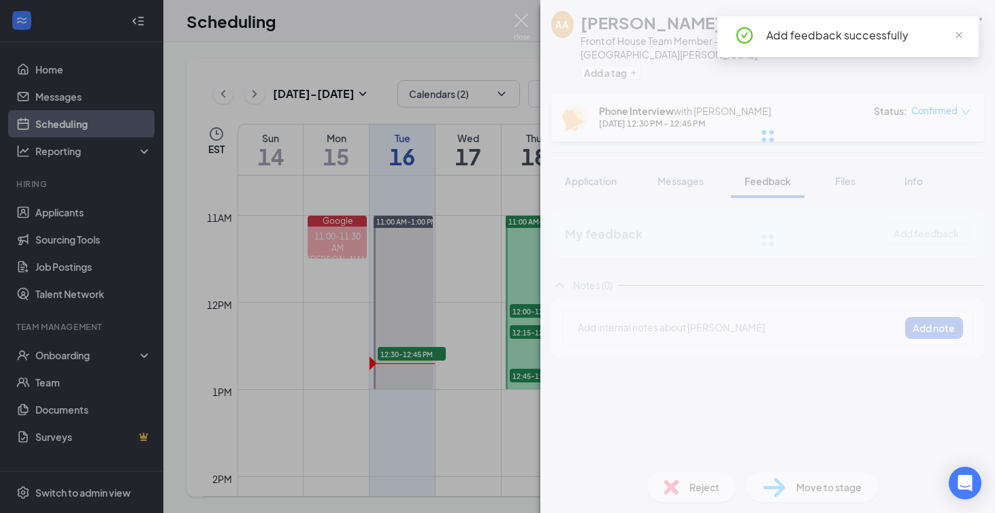
scroll to position [0, 0]
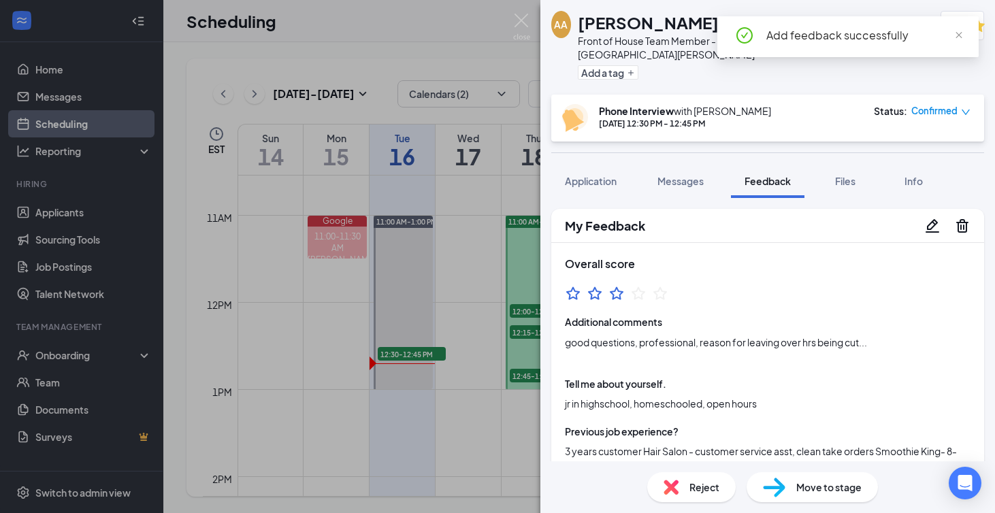
click at [442, 415] on div "AA [PERSON_NAME] Front of House Team Member - Morning Shift at [PERSON_NAME][GE…" at bounding box center [497, 256] width 995 height 513
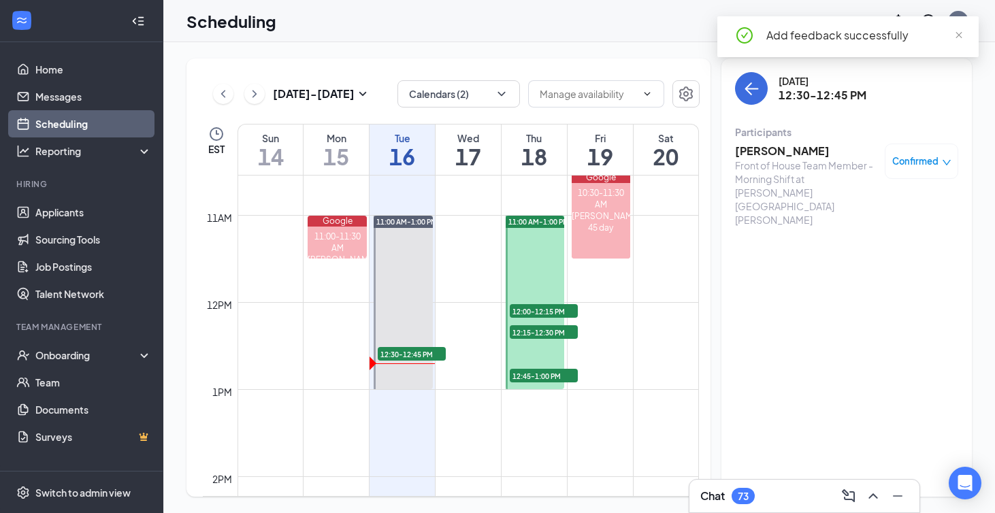
click at [753, 485] on div "Chat 73" at bounding box center [804, 496] width 230 height 33
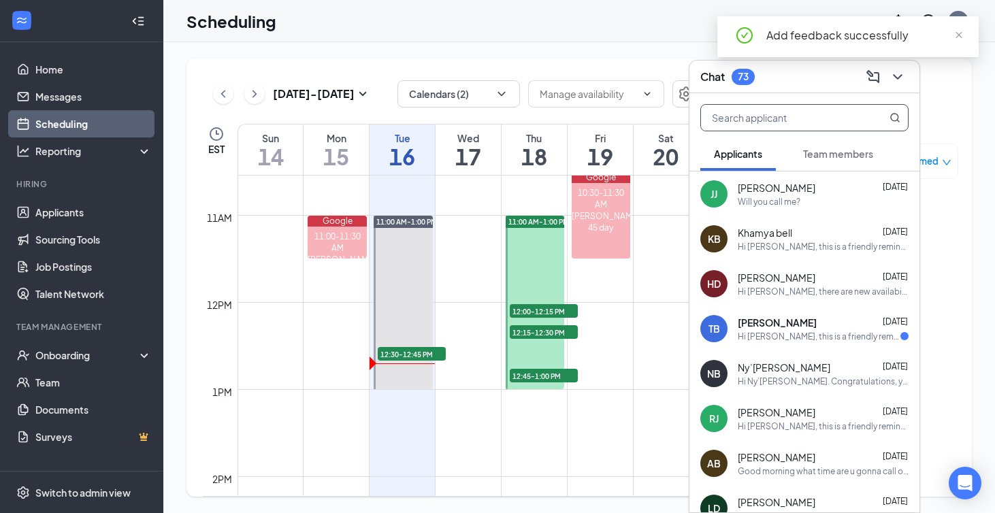
click at [768, 120] on input "text" at bounding box center [781, 118] width 161 height 26
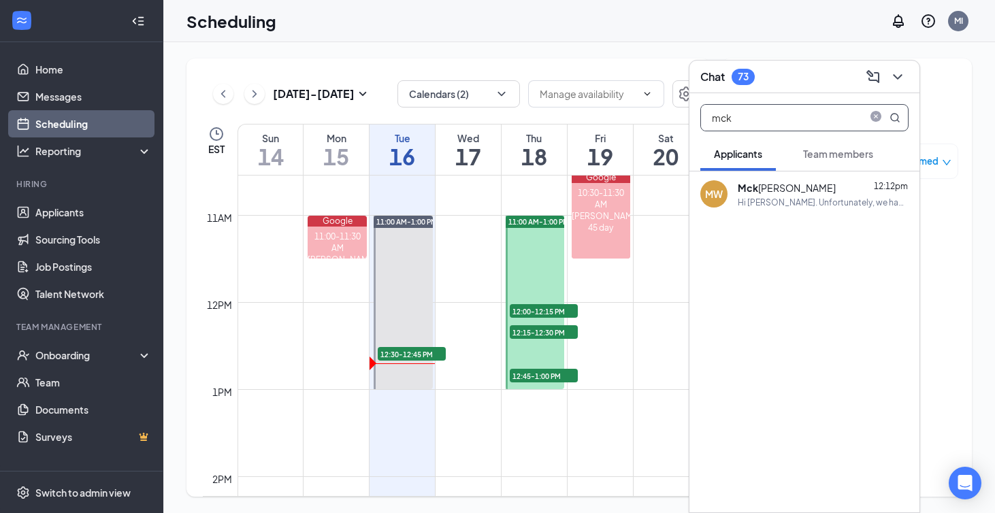
type input "mck"
click at [759, 197] on div "Hi [PERSON_NAME]. Unfortunately, we had to reschedule your phone interview with…" at bounding box center [823, 203] width 171 height 12
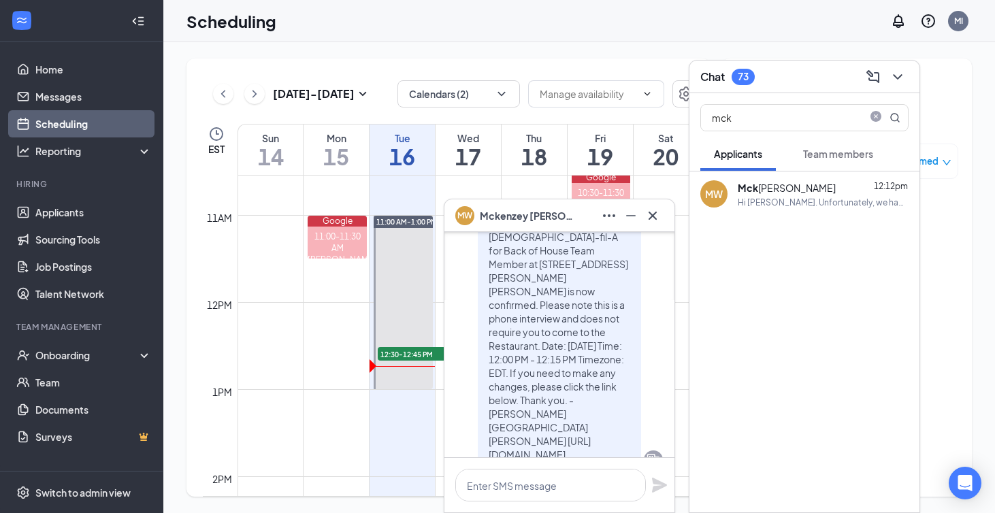
scroll to position [-876, 0]
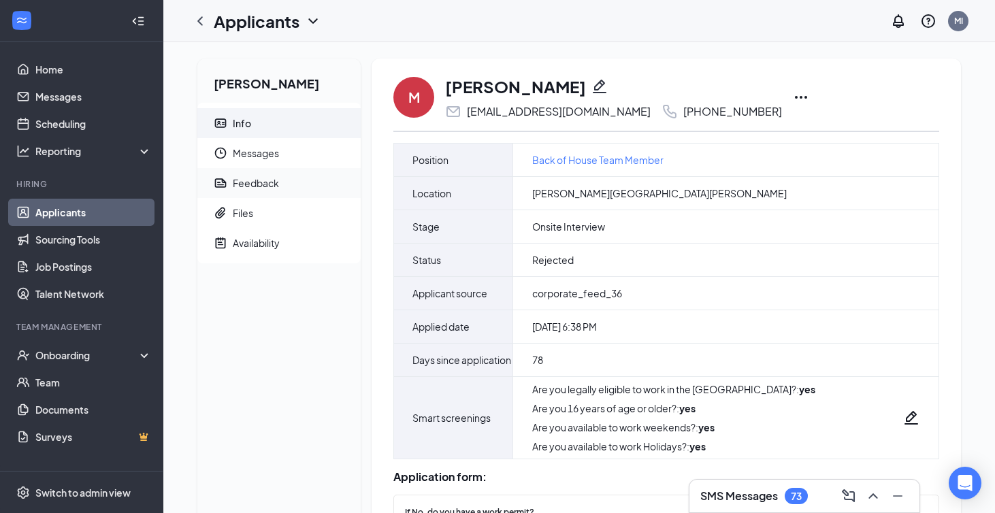
click at [284, 170] on span "Feedback" at bounding box center [291, 183] width 117 height 30
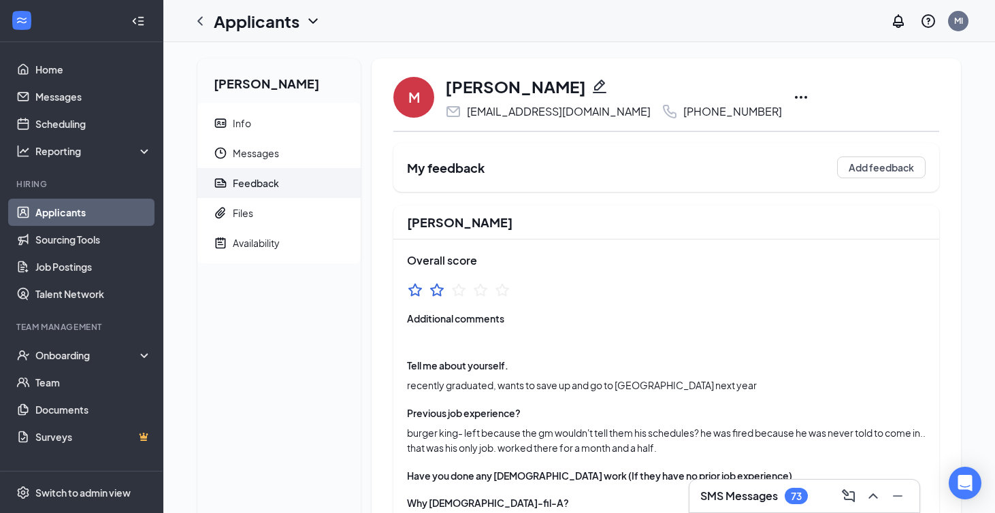
click at [749, 489] on h3 "SMS Messages" at bounding box center [739, 496] width 78 height 15
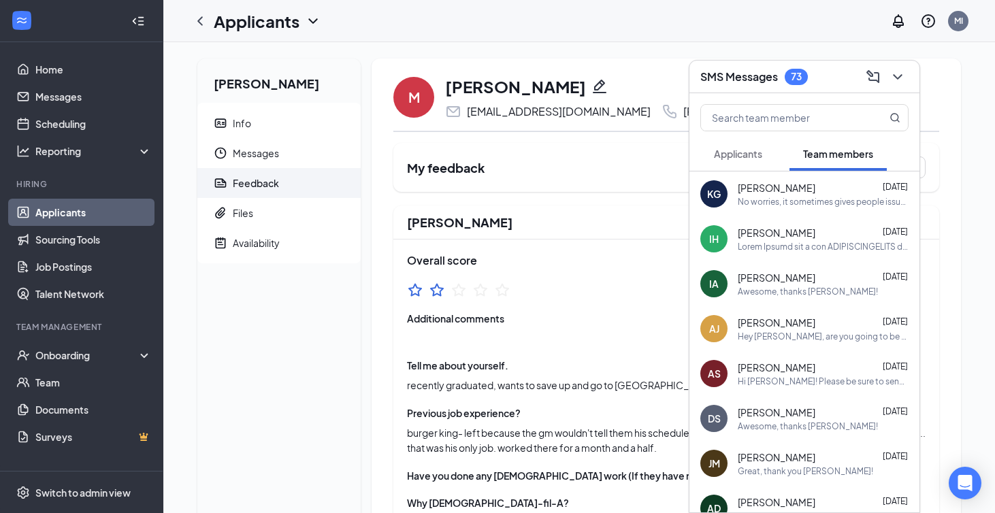
click at [747, 157] on span "Applicants" at bounding box center [738, 154] width 48 height 12
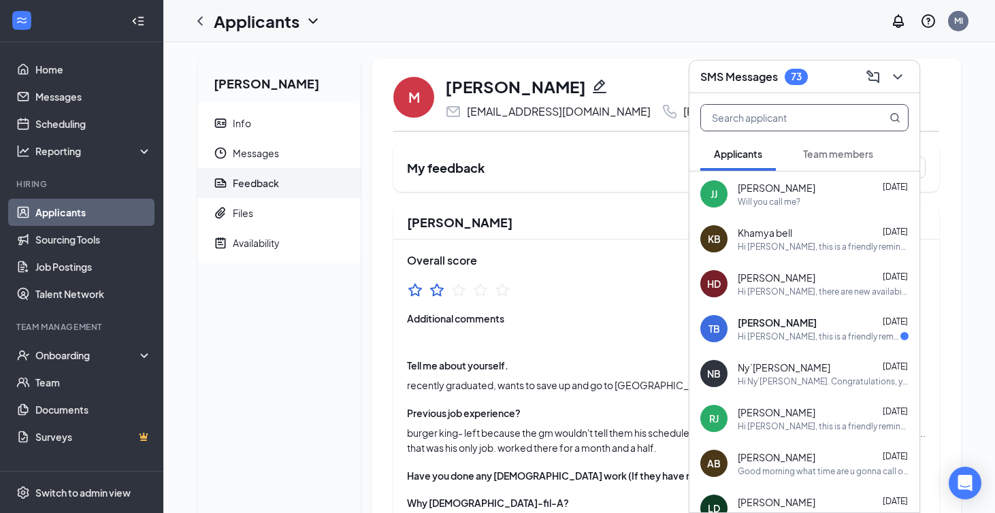
click at [771, 111] on input "text" at bounding box center [781, 118] width 161 height 26
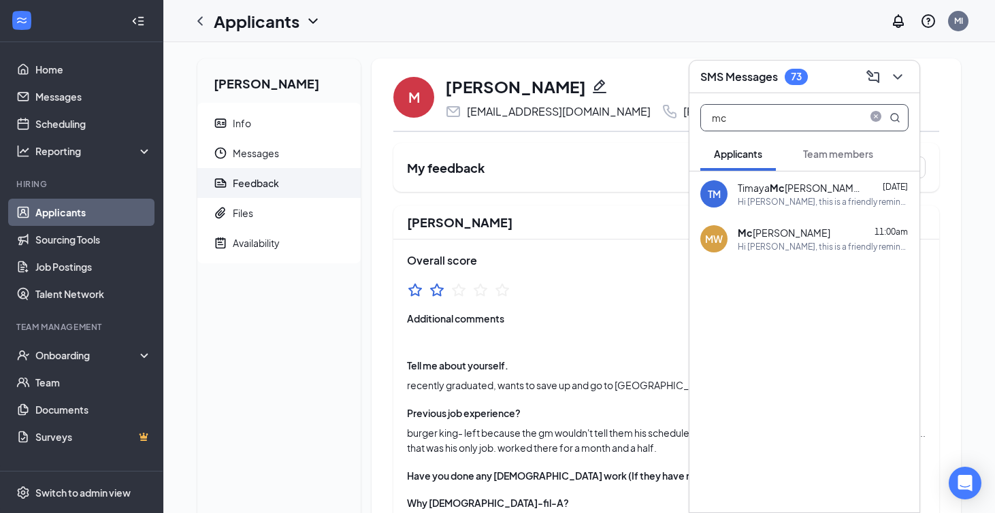
type input "mc"
click at [793, 250] on div "Hi [PERSON_NAME], this is a friendly reminder. Your phone interview with [DEMOG…" at bounding box center [823, 247] width 171 height 12
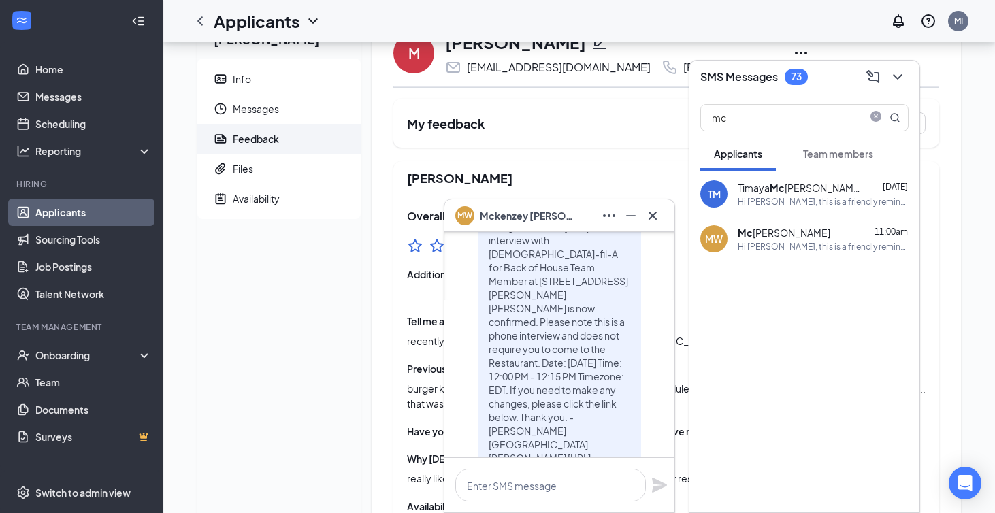
scroll to position [-663, 0]
click at [896, 76] on icon "ChevronDown" at bounding box center [897, 76] width 9 height 5
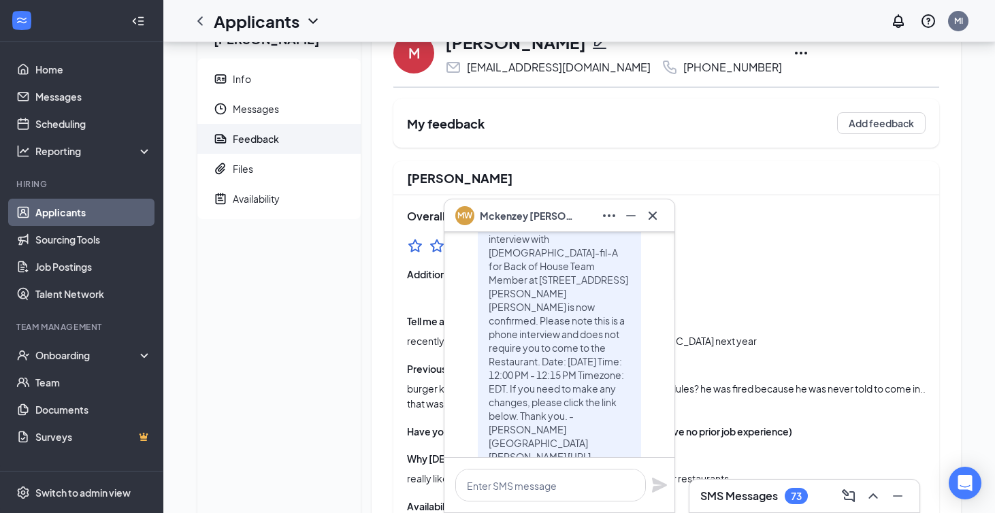
scroll to position [0, 0]
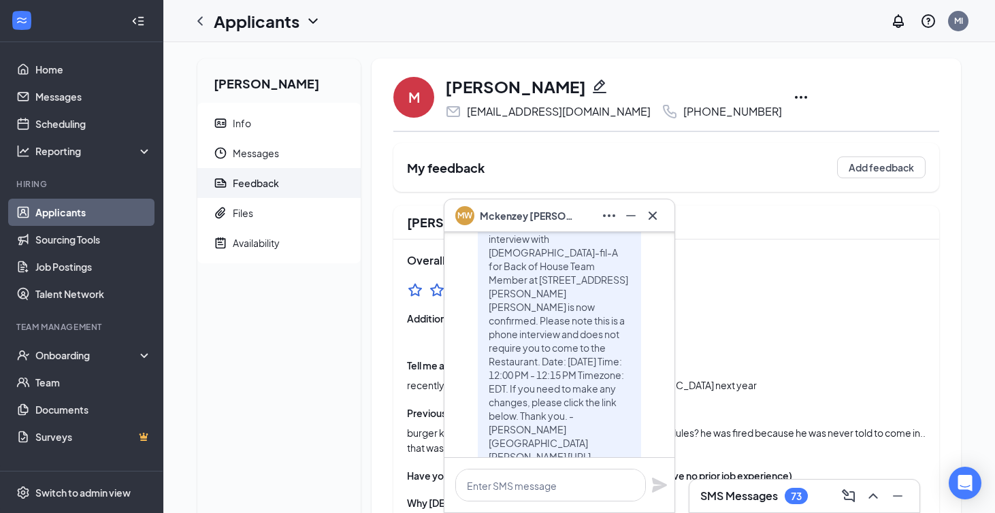
click at [206, 26] on icon "ChevronLeft" at bounding box center [200, 21] width 16 height 16
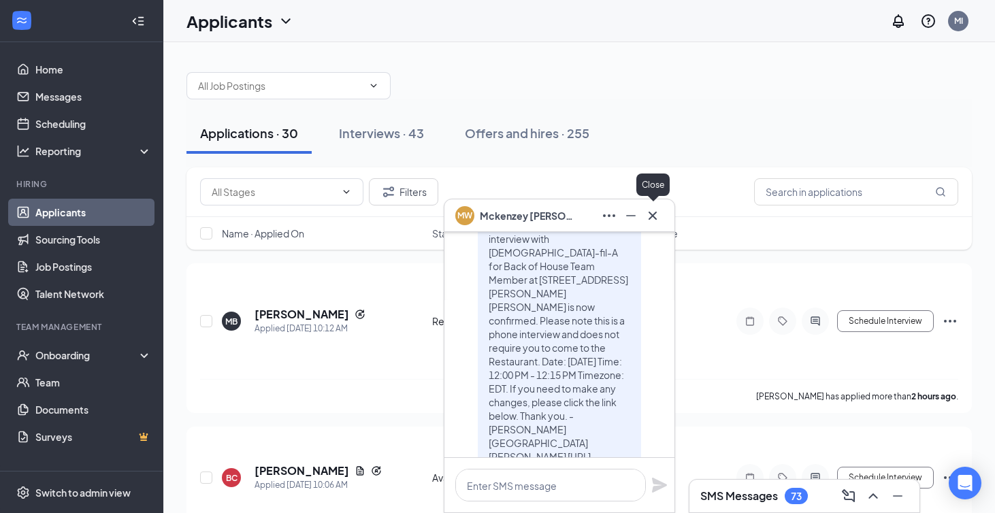
click at [654, 218] on icon "Cross" at bounding box center [652, 216] width 16 height 16
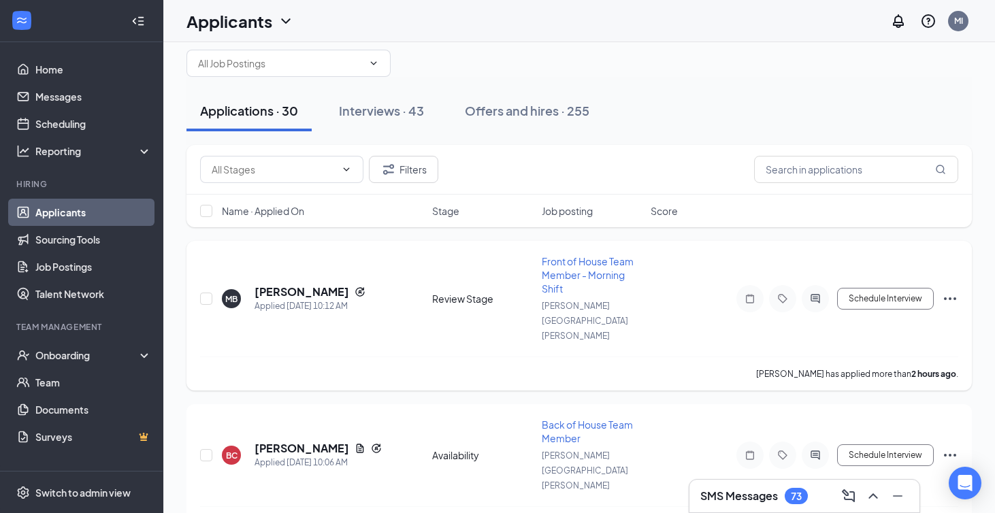
scroll to position [23, 0]
click at [376, 114] on div "Interviews · 43" at bounding box center [381, 109] width 85 height 17
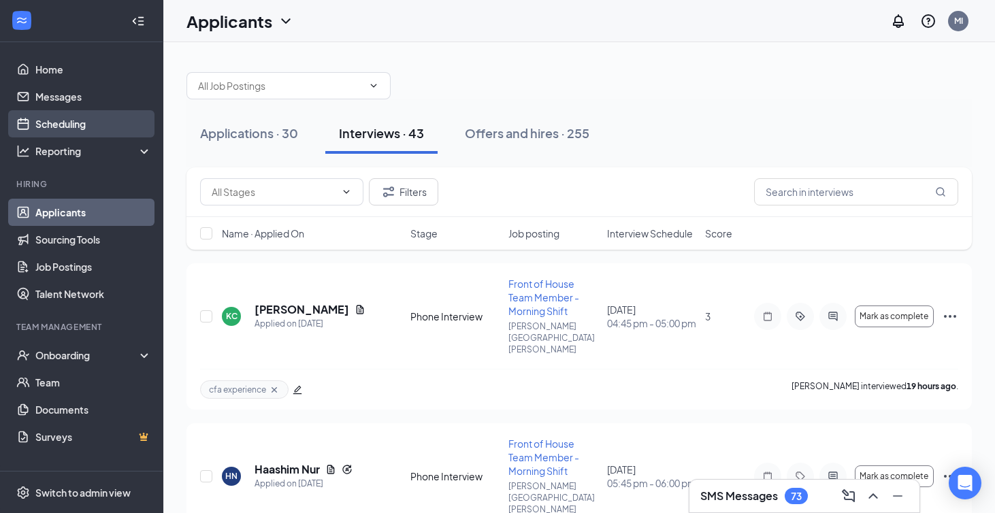
click at [72, 121] on link "Scheduling" at bounding box center [93, 123] width 116 height 27
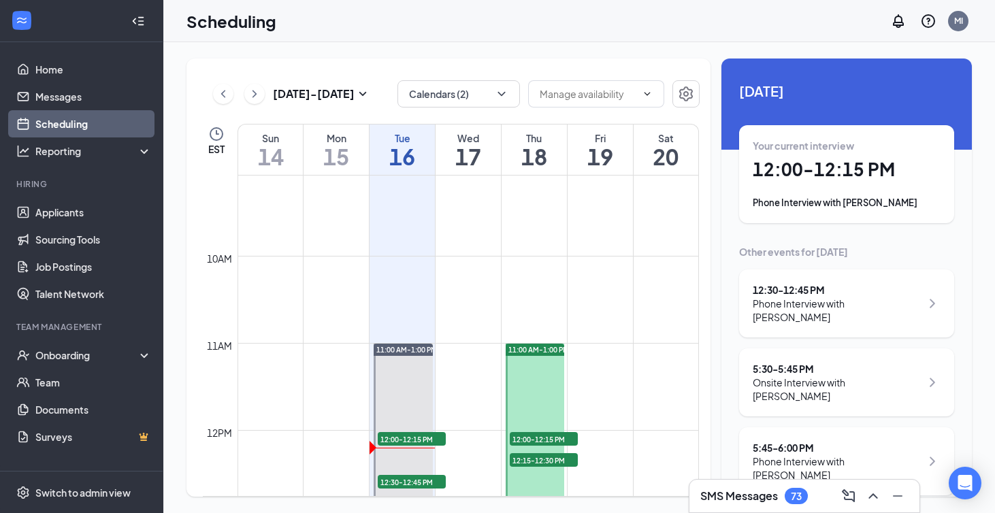
scroll to position [888, 0]
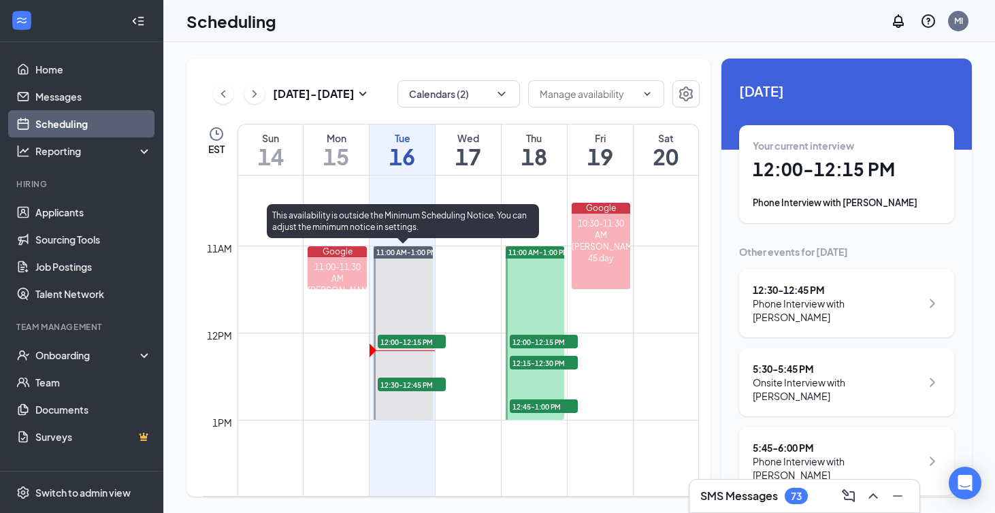
click at [393, 342] on span "12:00-12:15 PM" at bounding box center [412, 342] width 68 height 14
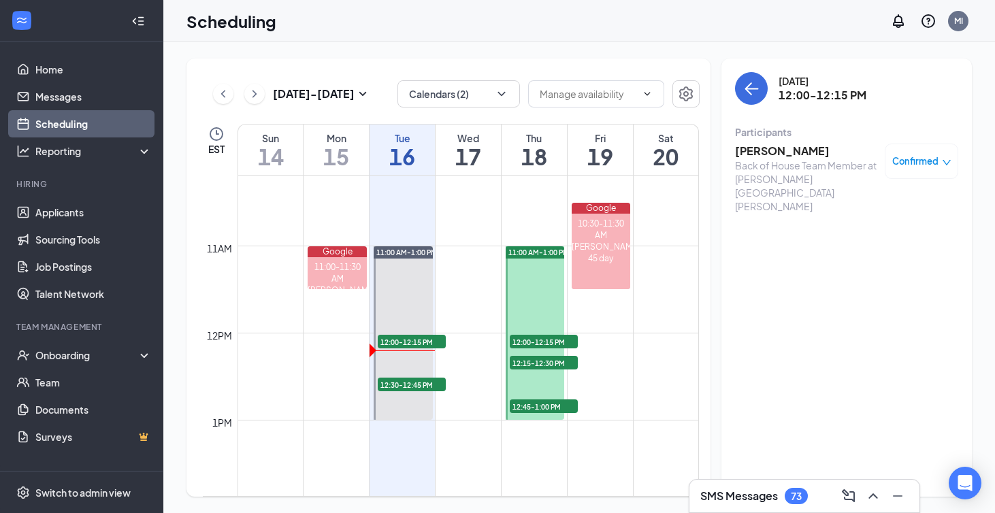
click at [767, 156] on h3 "[PERSON_NAME]" at bounding box center [806, 151] width 143 height 15
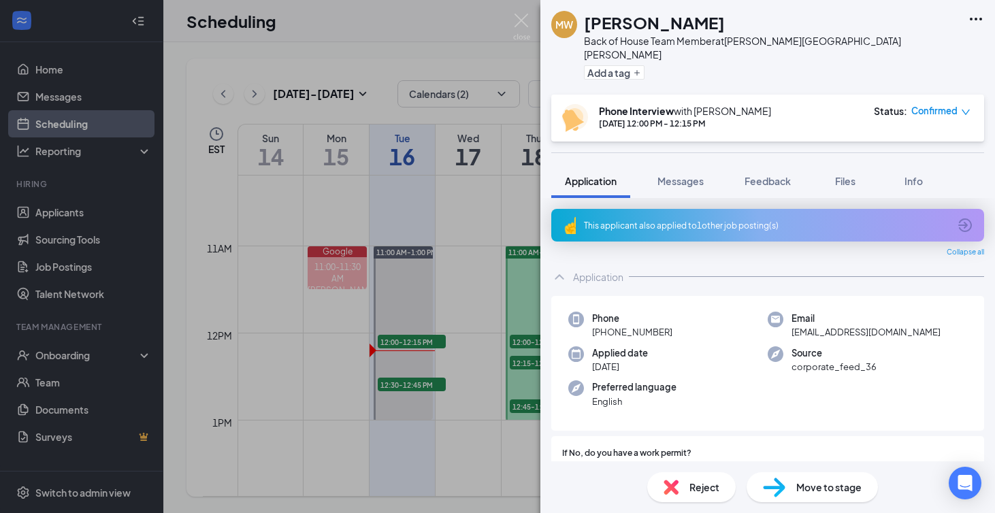
click at [943, 104] on span "Confirmed" at bounding box center [934, 111] width 46 height 14
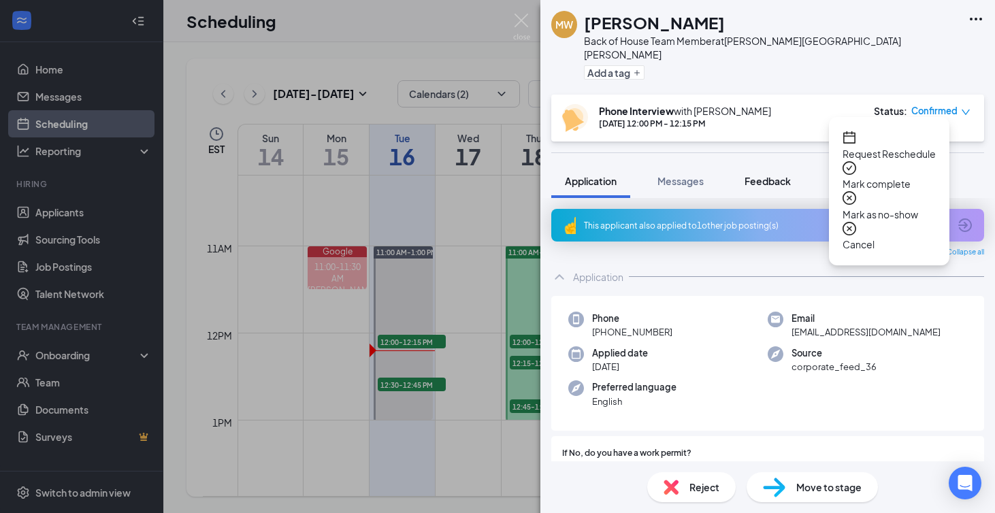
click at [754, 164] on button "Feedback" at bounding box center [767, 181] width 73 height 34
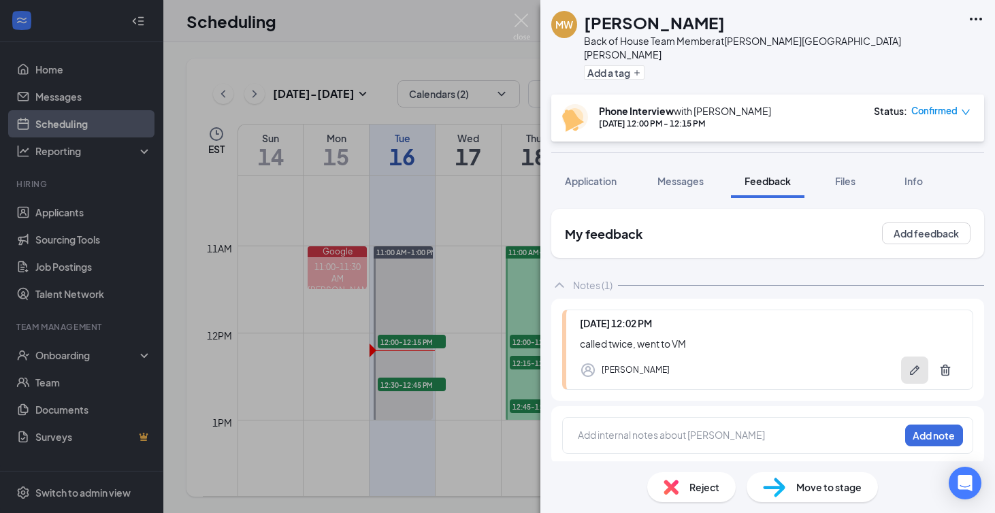
click at [906, 357] on button "button" at bounding box center [914, 370] width 27 height 27
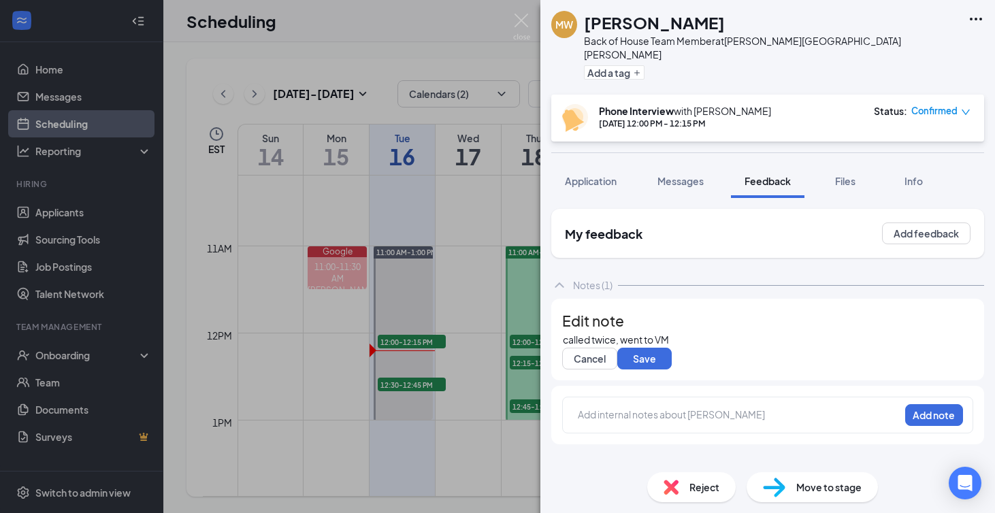
click at [759, 347] on div "called twice, went to VM" at bounding box center [768, 340] width 410 height 14
click at [672, 370] on button "Save" at bounding box center [644, 359] width 54 height 22
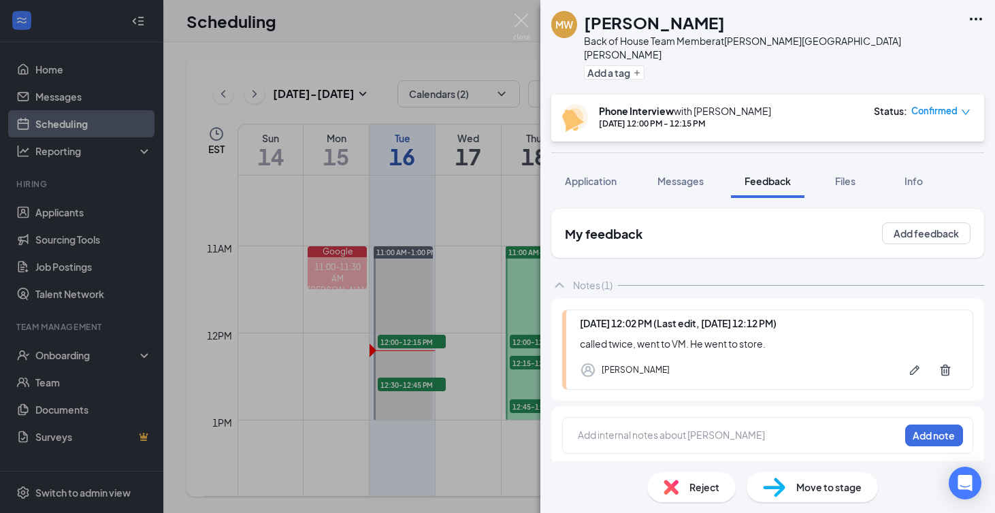
click at [834, 149] on div "MW Mckenzey Wyche Back of House Team Member at Turner Hill Road Add a tag Phone…" at bounding box center [767, 256] width 455 height 513
click at [933, 104] on span "Confirmed" at bounding box center [934, 111] width 46 height 14
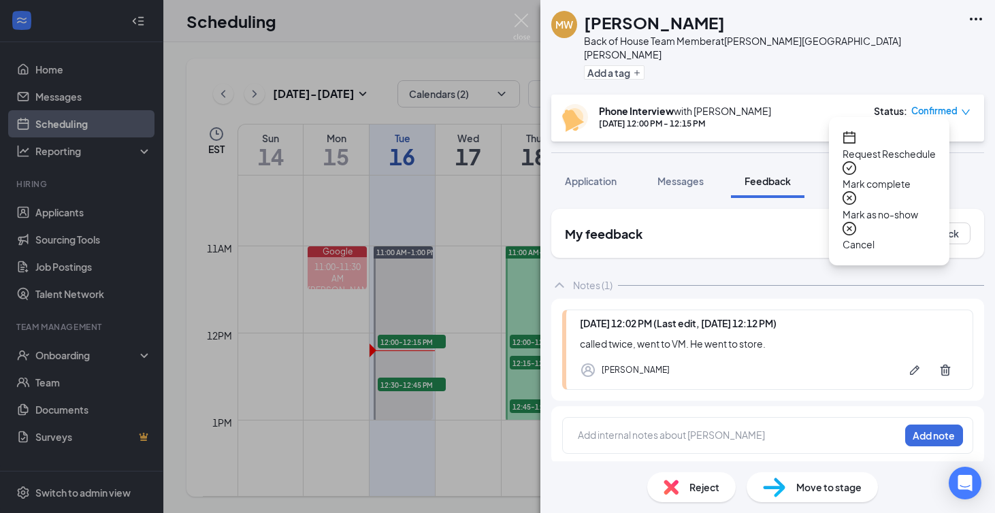
click at [870, 146] on span "Request Reschedule" at bounding box center [888, 153] width 93 height 15
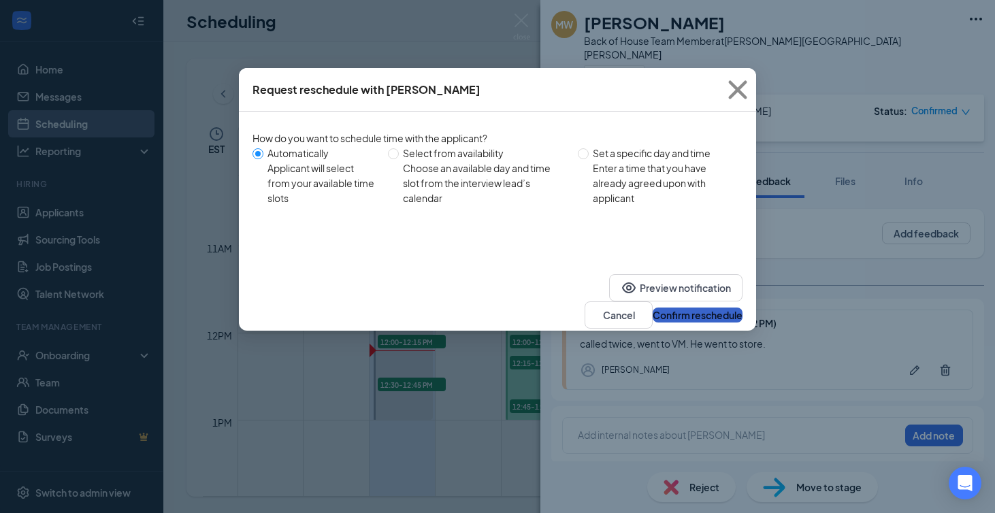
click at [684, 308] on button "Confirm reschedule" at bounding box center [698, 315] width 90 height 15
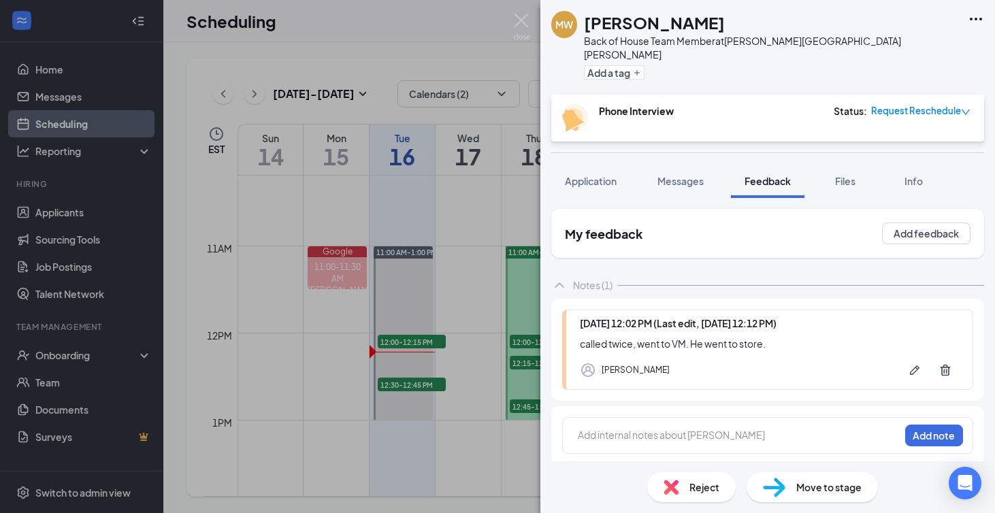
click at [310, 347] on div "MW Mckenzey Wyche Back of House Team Member at Turner Hill Road Add a tag Phone…" at bounding box center [497, 256] width 995 height 513
